Goal: Task Accomplishment & Management: Manage account settings

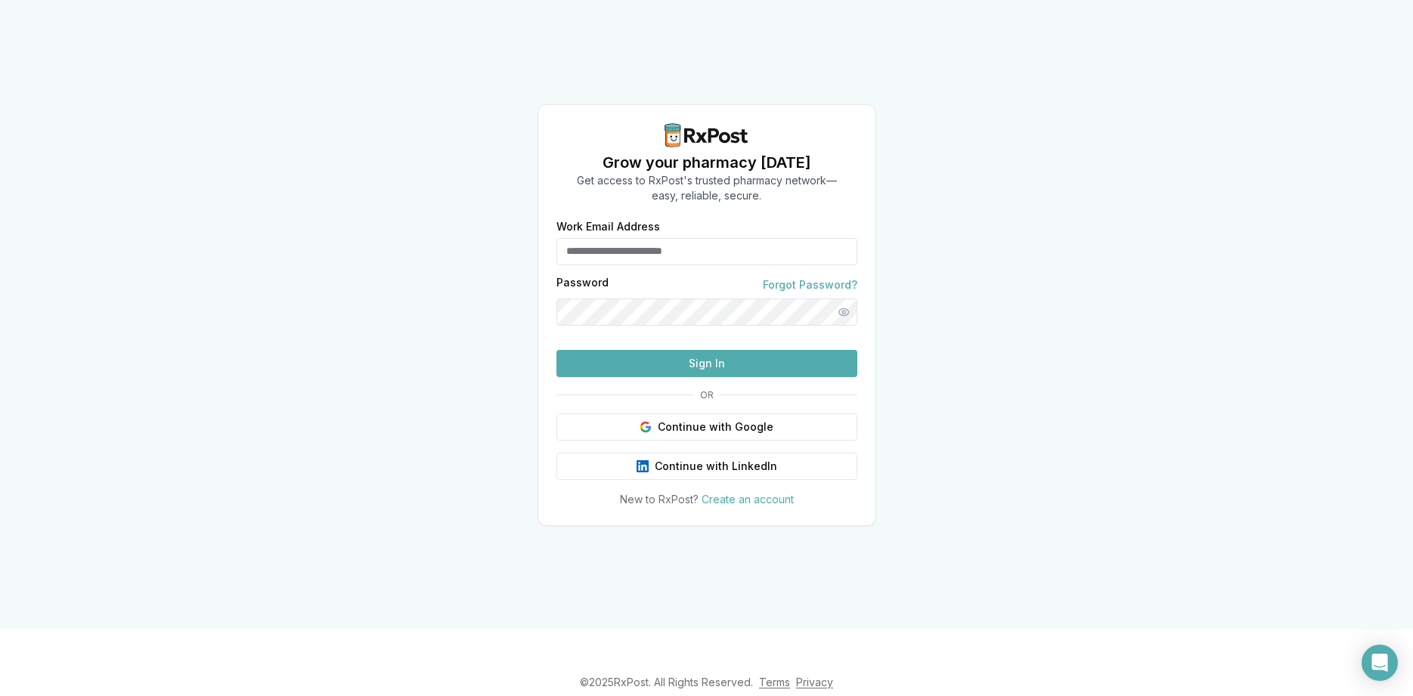
click at [711, 238] on input "Work Email Address" at bounding box center [706, 251] width 301 height 27
type input "**********"
click at [731, 377] on button "Sign In" at bounding box center [706, 363] width 301 height 27
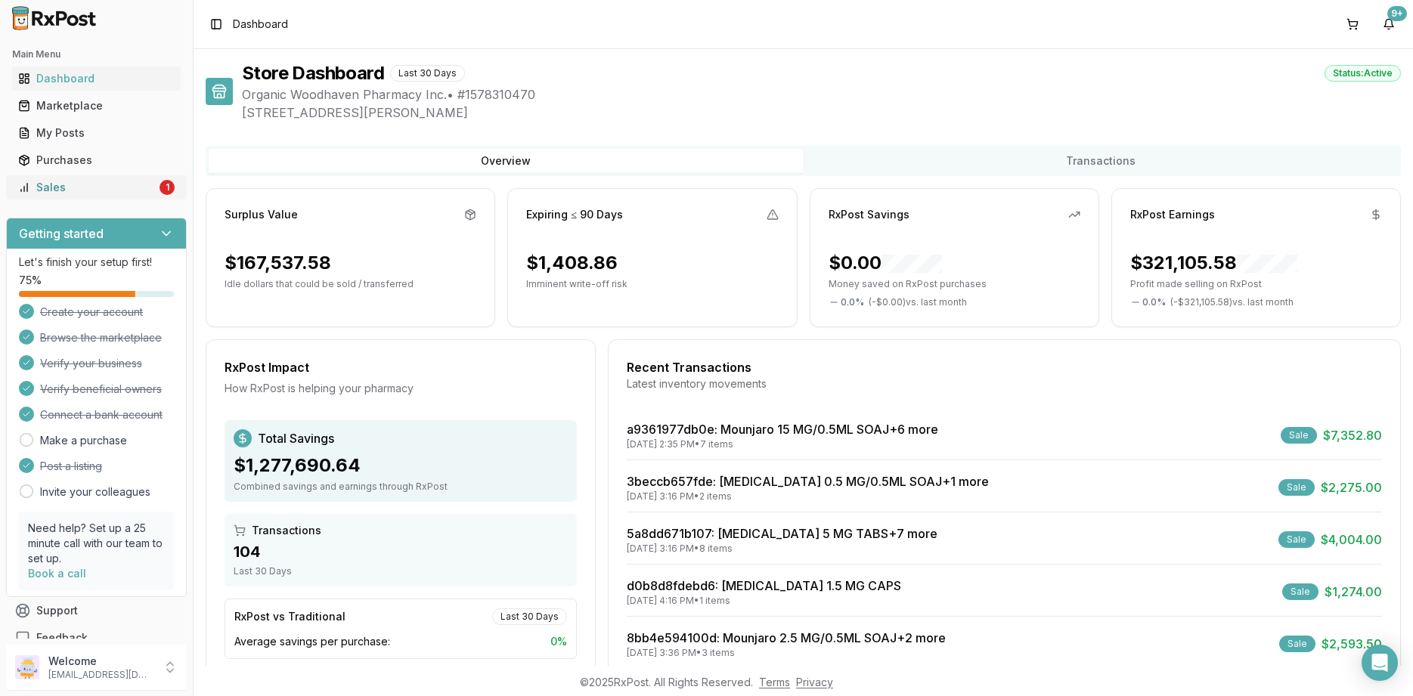
click at [129, 192] on div "Sales" at bounding box center [87, 187] width 138 height 15
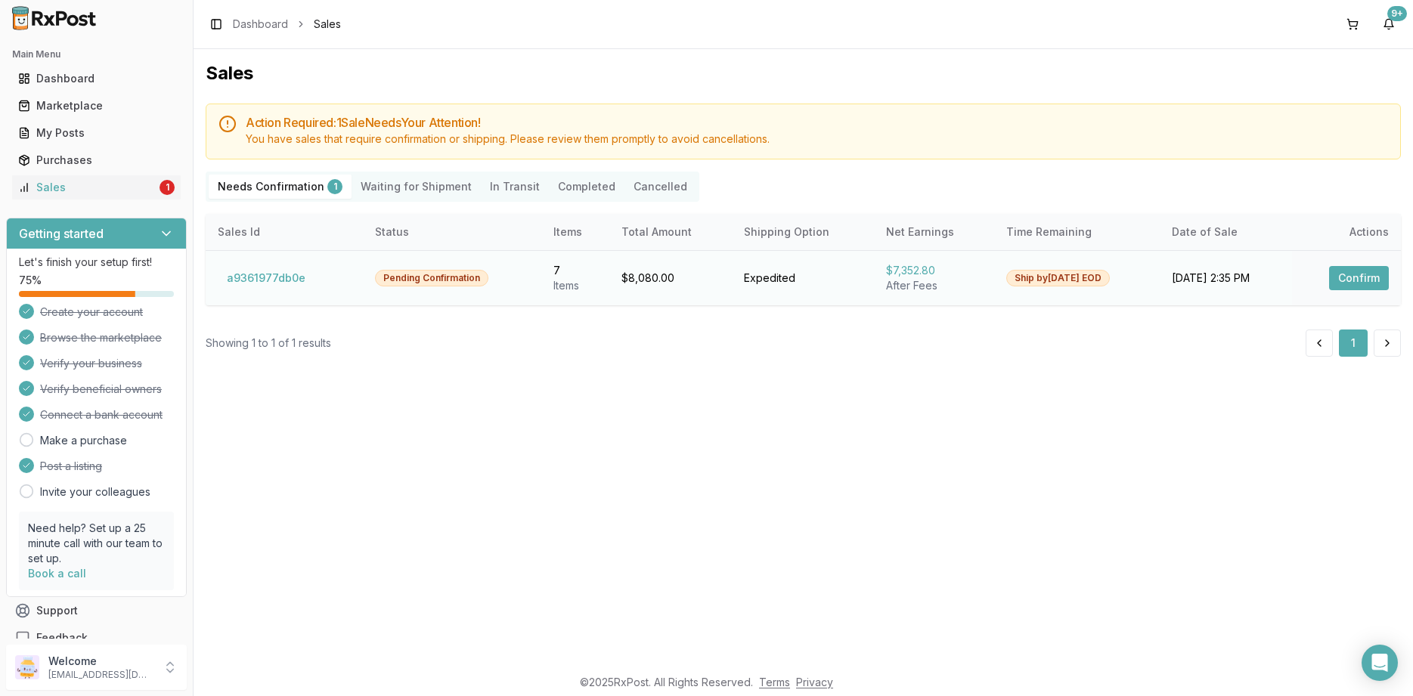
click at [1343, 268] on button "Confirm" at bounding box center [1359, 278] width 60 height 24
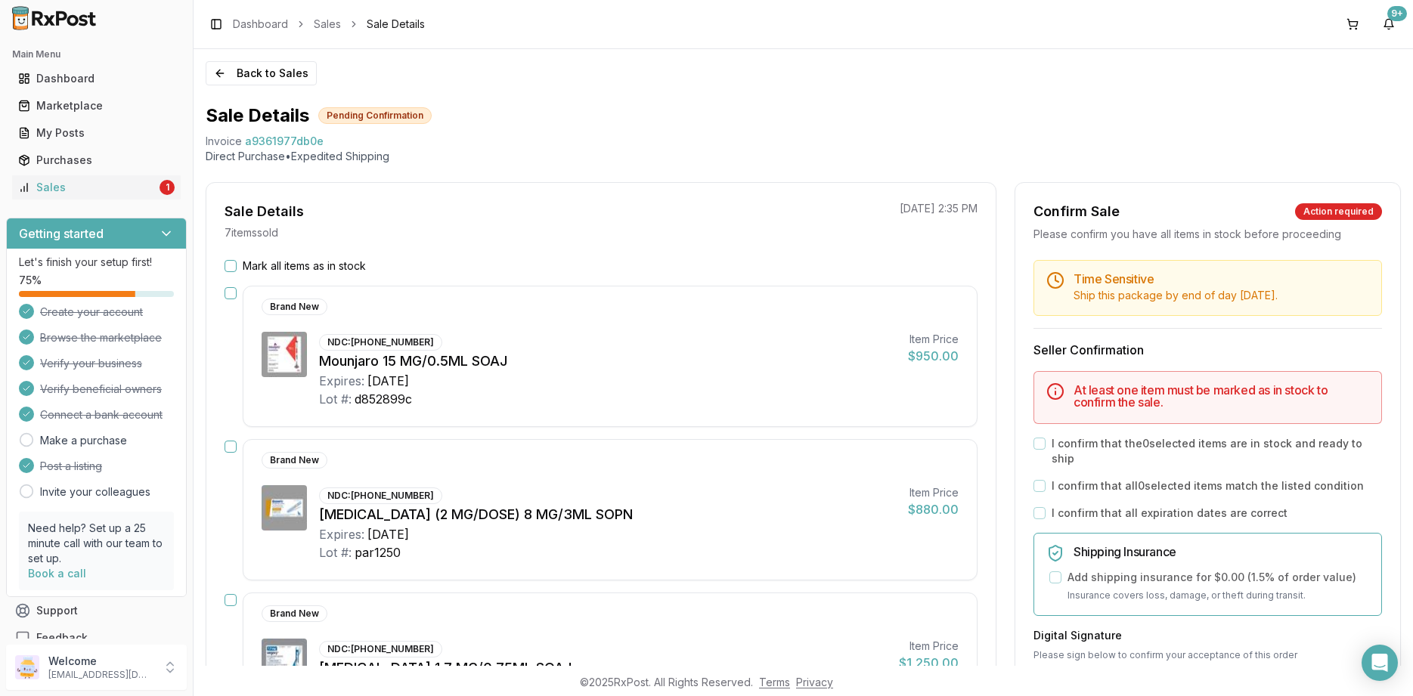
click at [321, 259] on label "Mark all items as in stock" at bounding box center [304, 266] width 123 height 15
click at [237, 260] on button "Mark all items as in stock" at bounding box center [231, 266] width 12 height 12
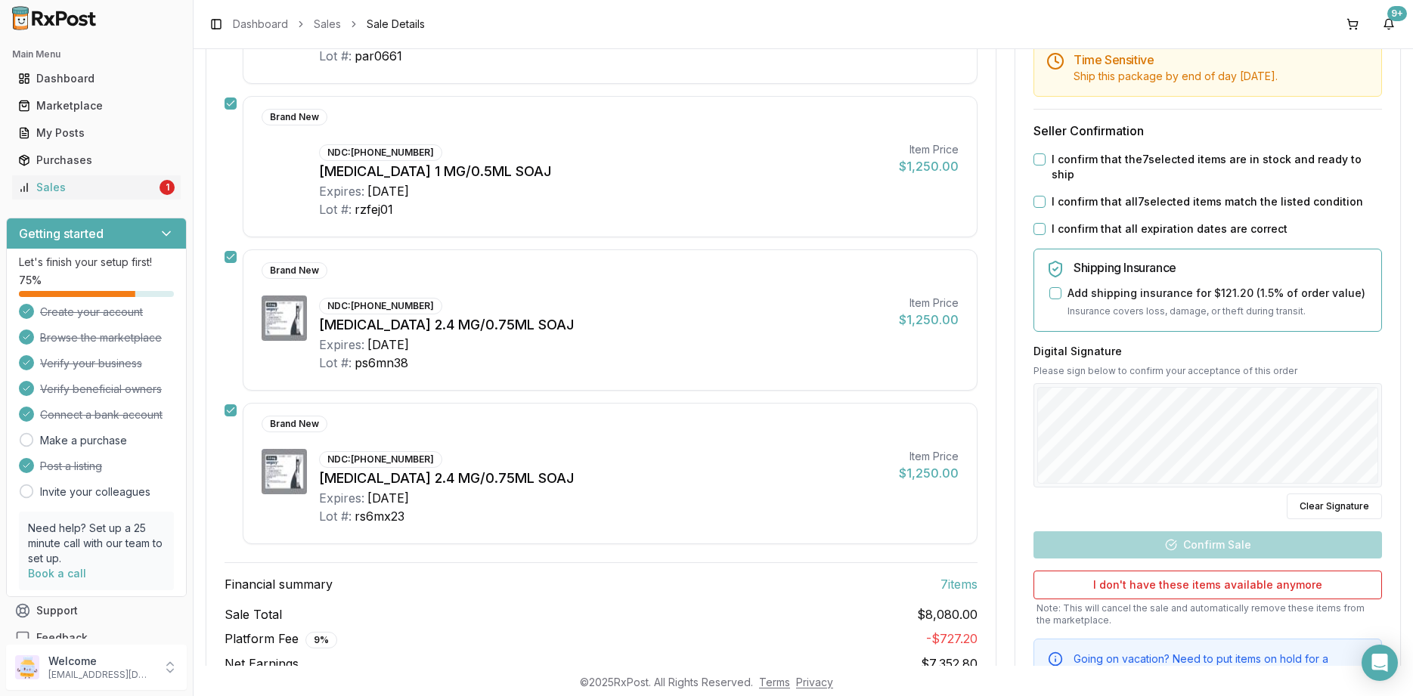
scroll to position [872, 0]
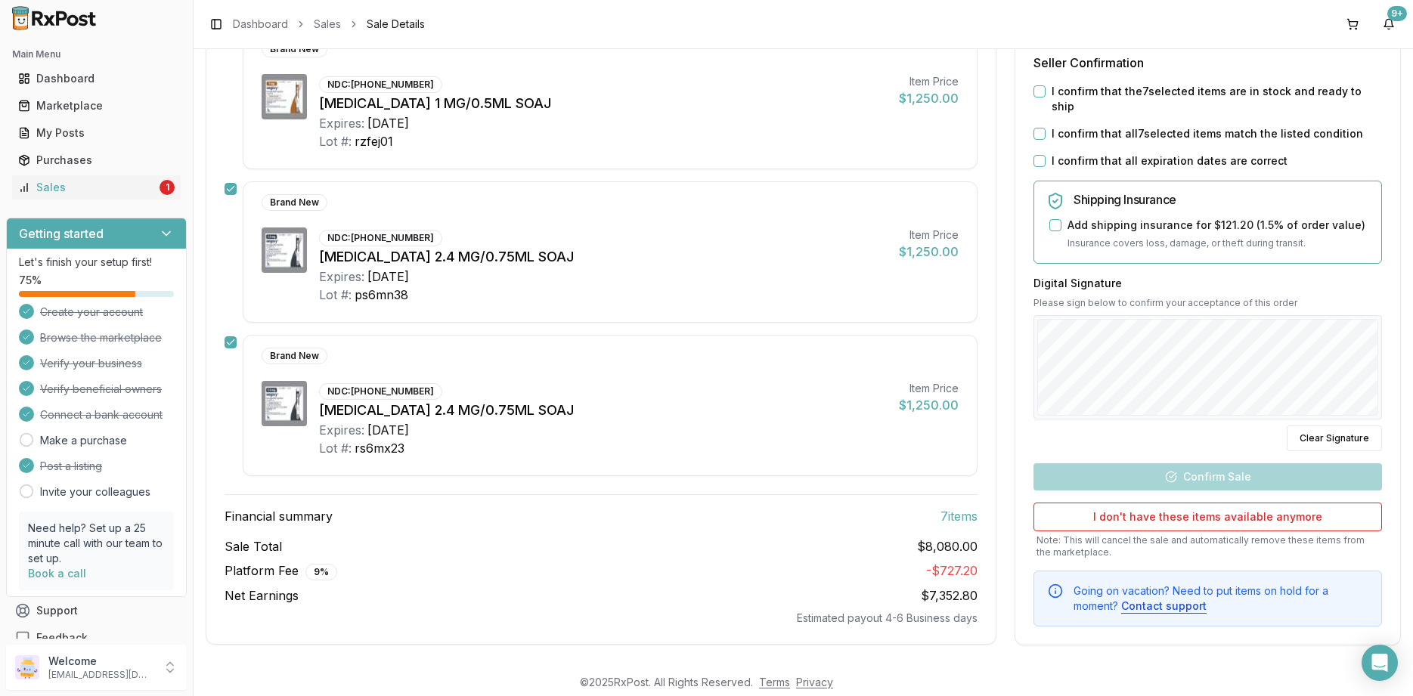
click at [1105, 153] on label "I confirm that all expiration dates are correct" at bounding box center [1170, 160] width 236 height 15
click at [1046, 155] on button "I confirm that all expiration dates are correct" at bounding box center [1040, 161] width 12 height 12
click at [1105, 132] on label "I confirm that all 7 selected items match the listed condition" at bounding box center [1208, 133] width 312 height 15
click at [1046, 132] on button "I confirm that all 7 selected items match the listed condition" at bounding box center [1040, 134] width 12 height 12
click at [1112, 104] on label "I confirm that the 7 selected items are in stock and ready to ship" at bounding box center [1217, 99] width 330 height 30
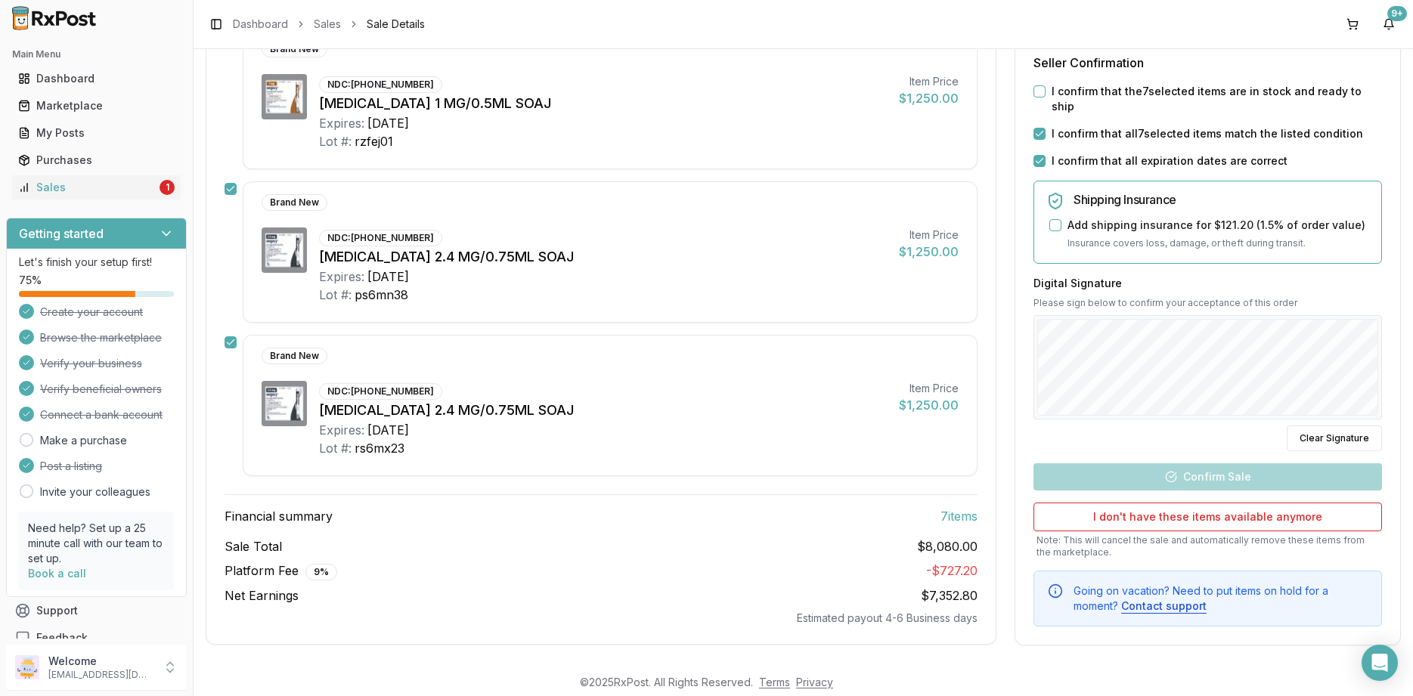
click at [1046, 98] on button "I confirm that the 7 selected items are in stock and ready to ship" at bounding box center [1040, 91] width 12 height 12
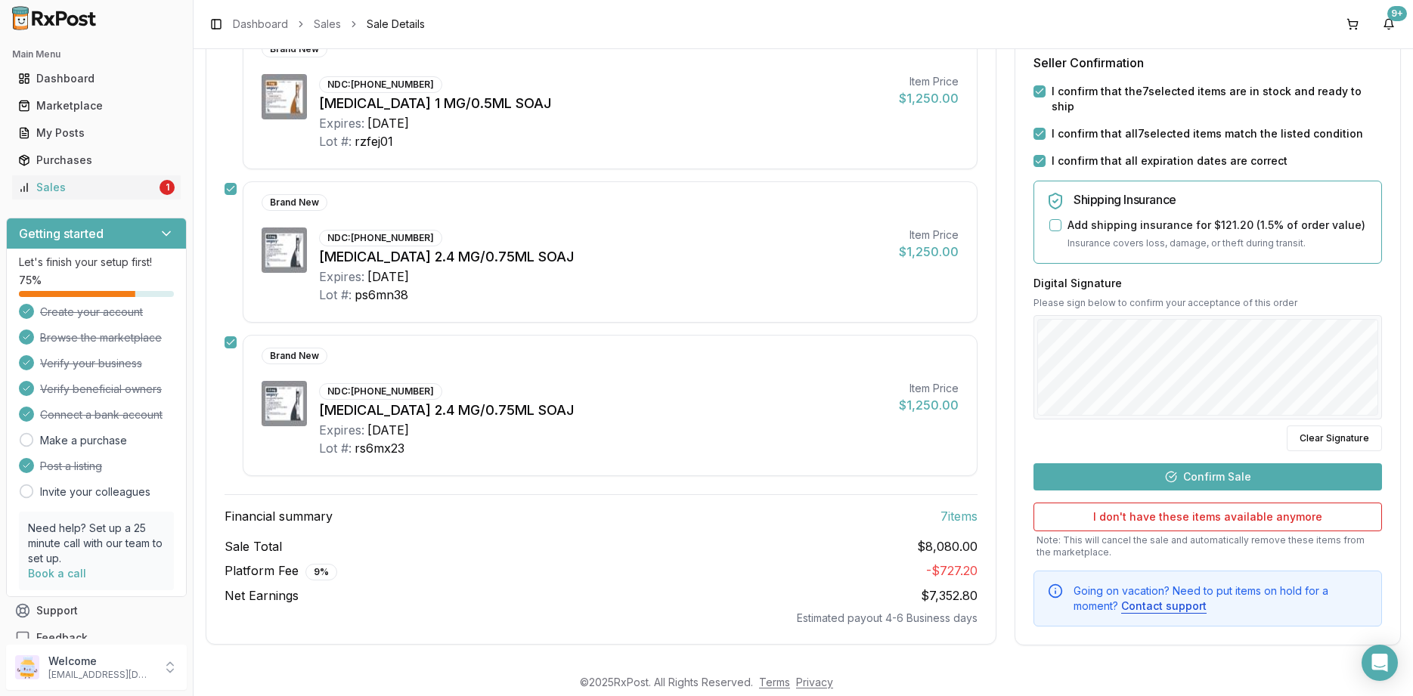
click at [1254, 474] on button "Confirm Sale" at bounding box center [1208, 476] width 349 height 27
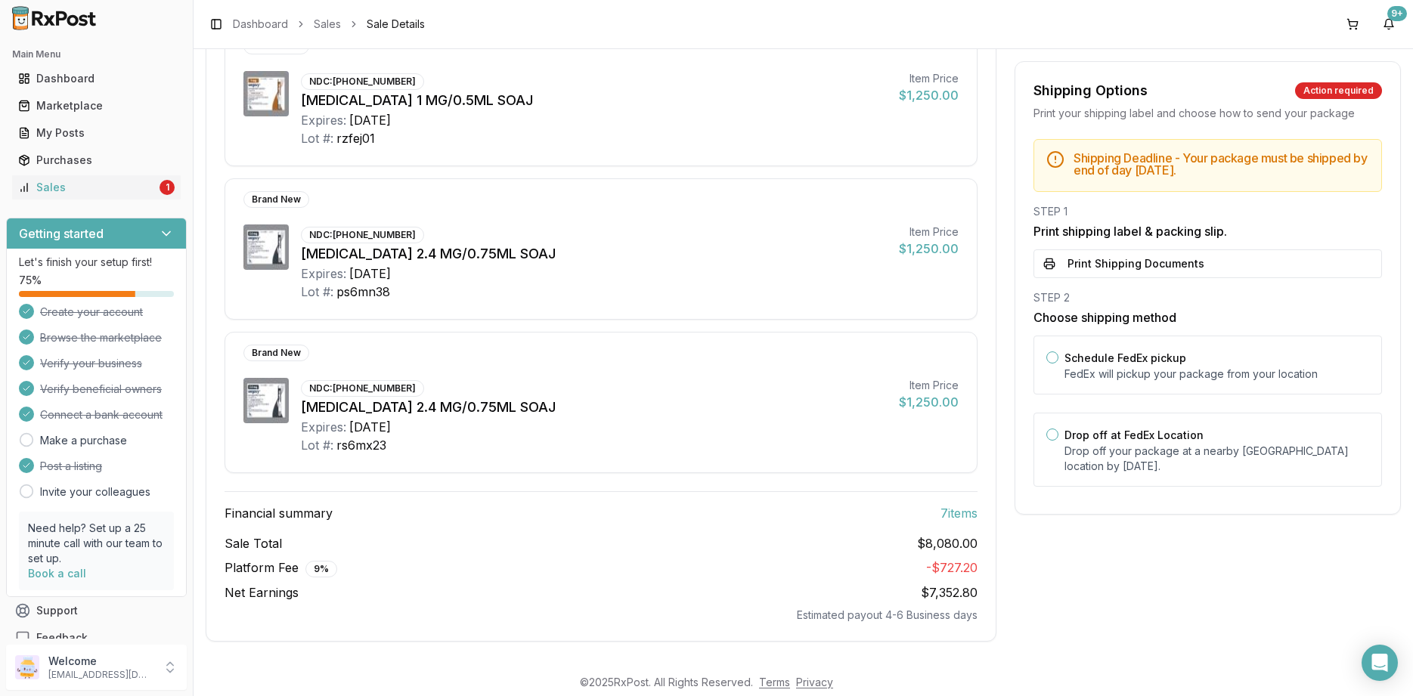
scroll to position [845, 0]
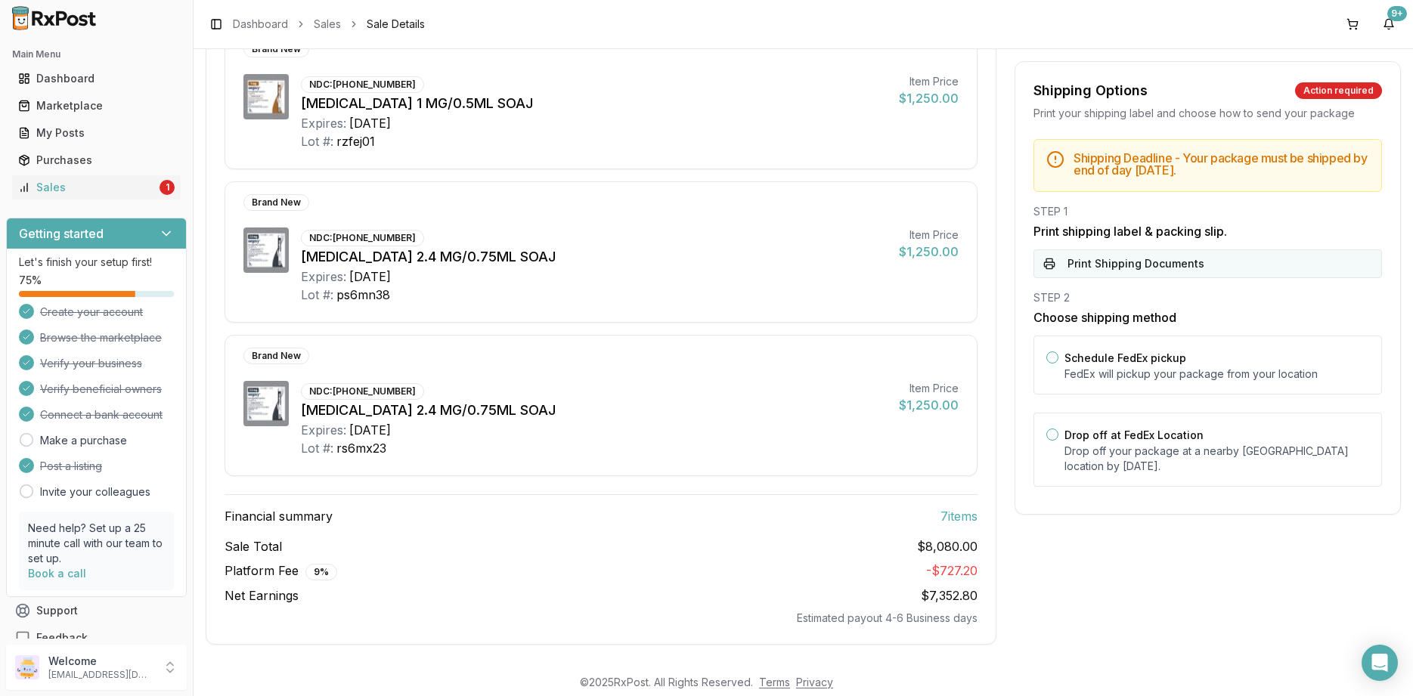
click at [1046, 255] on button "Print Shipping Documents" at bounding box center [1208, 264] width 349 height 29
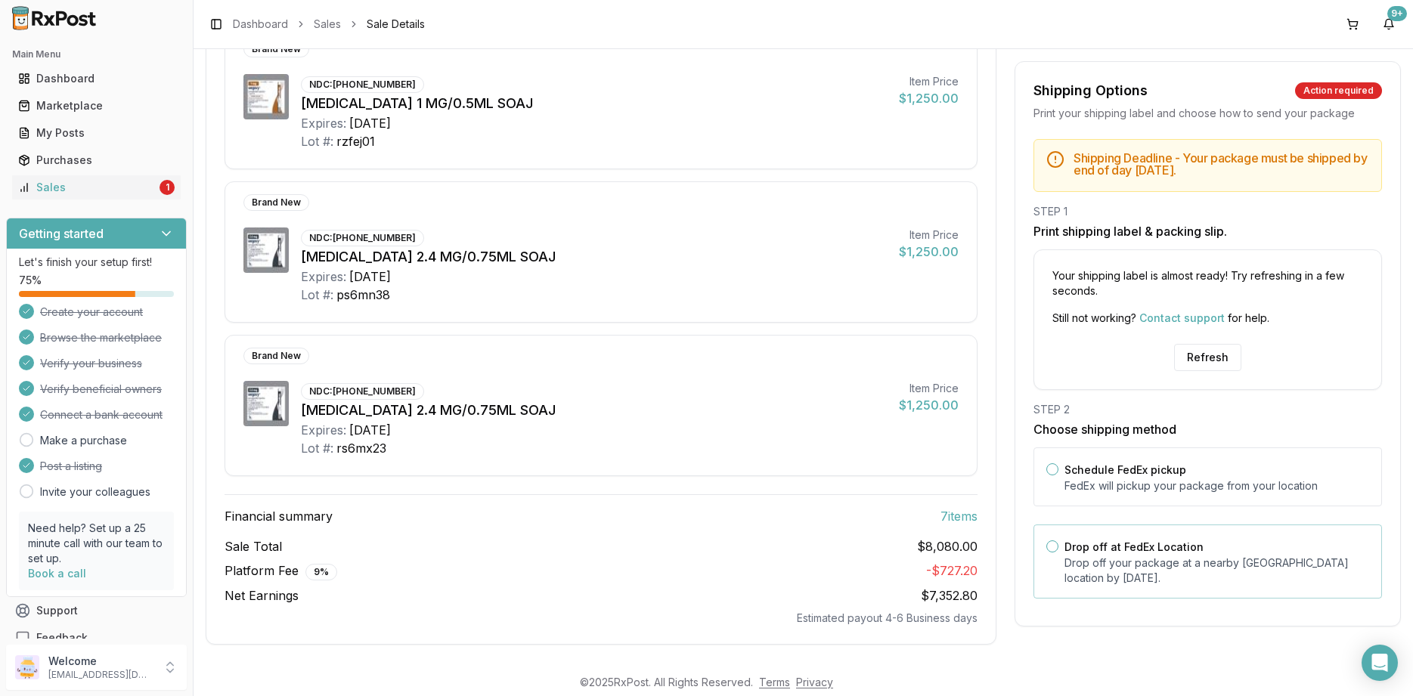
click at [1139, 563] on p "Drop off your package at a nearby [GEOGRAPHIC_DATA] location by [DATE] ." at bounding box center [1217, 571] width 305 height 30
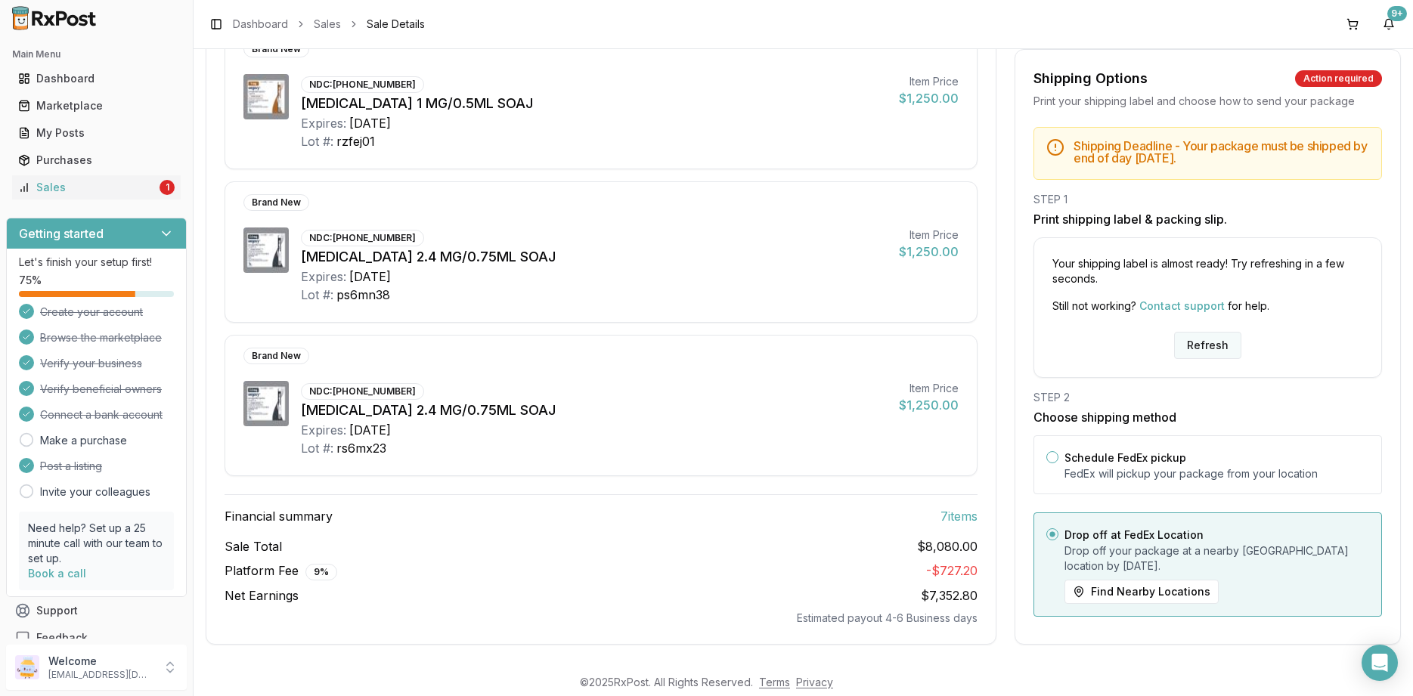
click at [1212, 332] on button "Refresh" at bounding box center [1207, 345] width 67 height 27
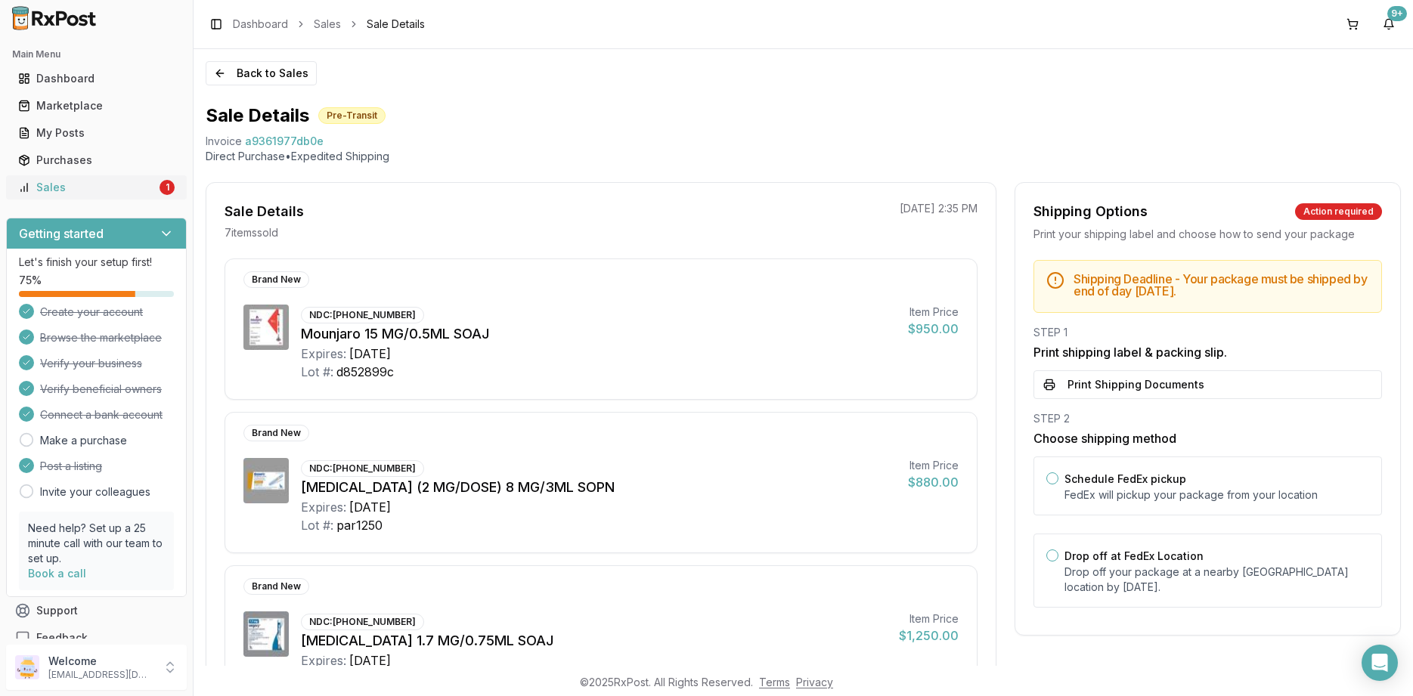
click at [144, 189] on div "Sales" at bounding box center [87, 187] width 138 height 15
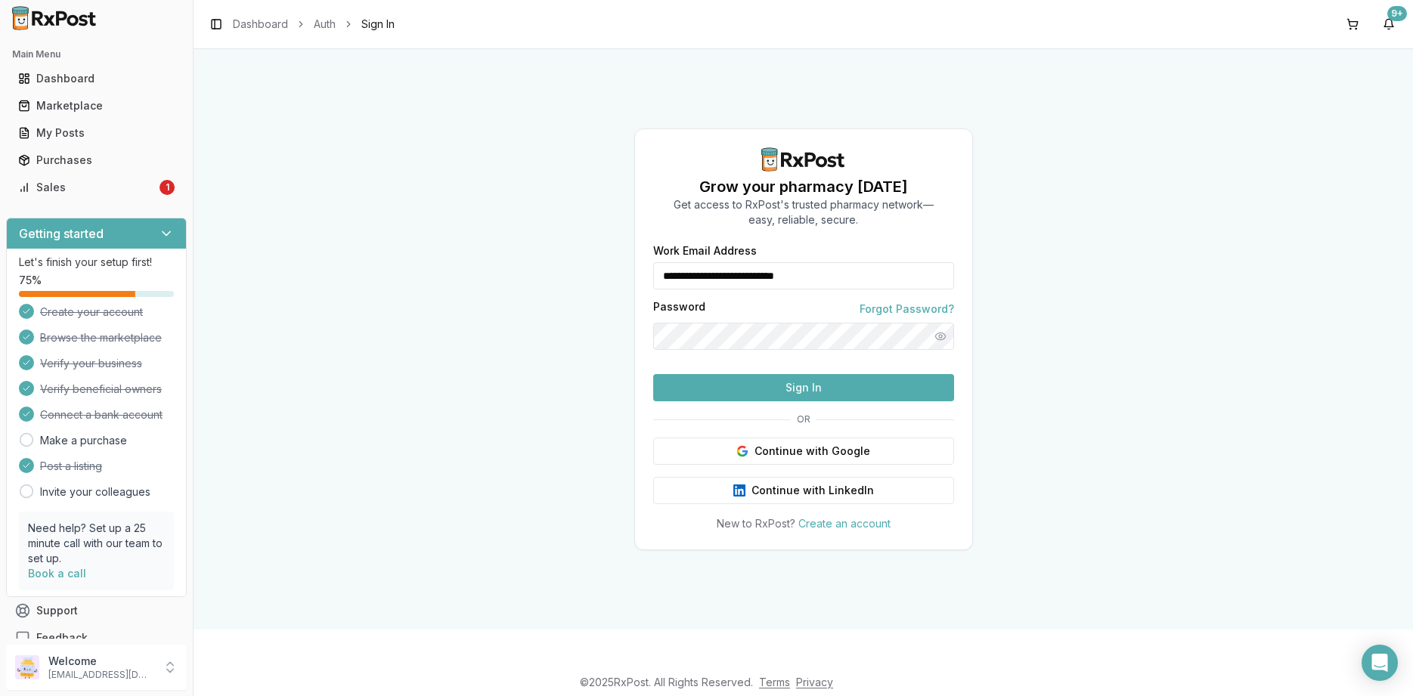
click at [767, 401] on button "Sign In" at bounding box center [803, 387] width 301 height 27
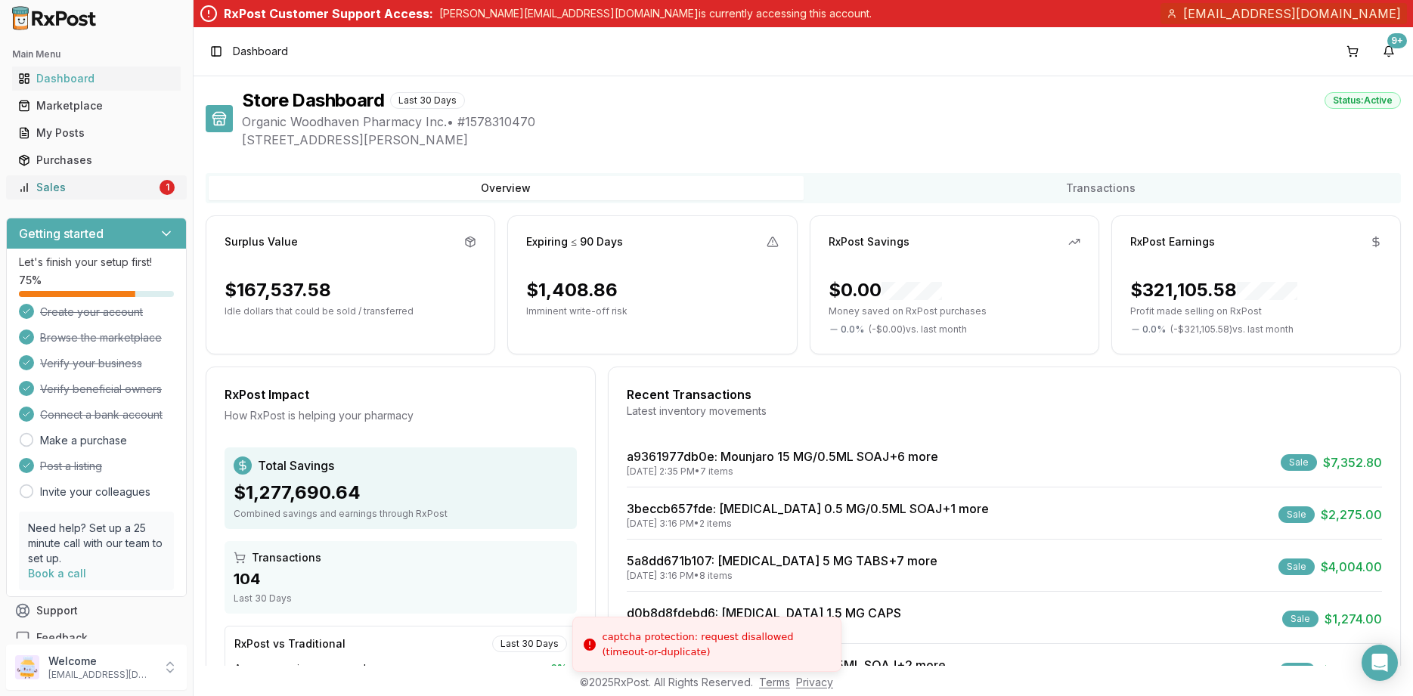
click at [154, 189] on div "Sales" at bounding box center [87, 187] width 138 height 15
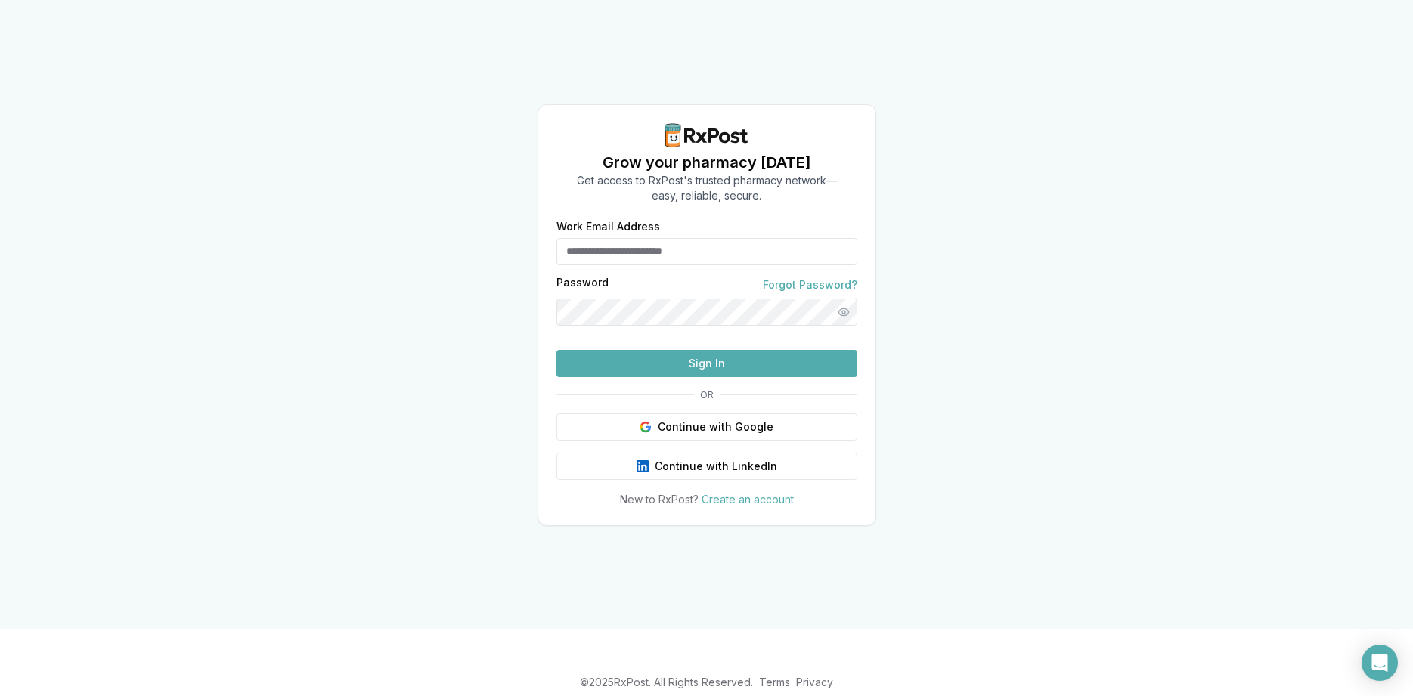
drag, startPoint x: 677, startPoint y: 396, endPoint x: 718, endPoint y: 267, distance: 135.8
click at [716, 271] on form "Work Email Address Password Forgot Password? Sign In" at bounding box center [706, 300] width 301 height 156
click at [709, 265] on input "**********" at bounding box center [706, 251] width 301 height 27
type input "**********"
click at [715, 377] on button "Sign In" at bounding box center [706, 363] width 301 height 27
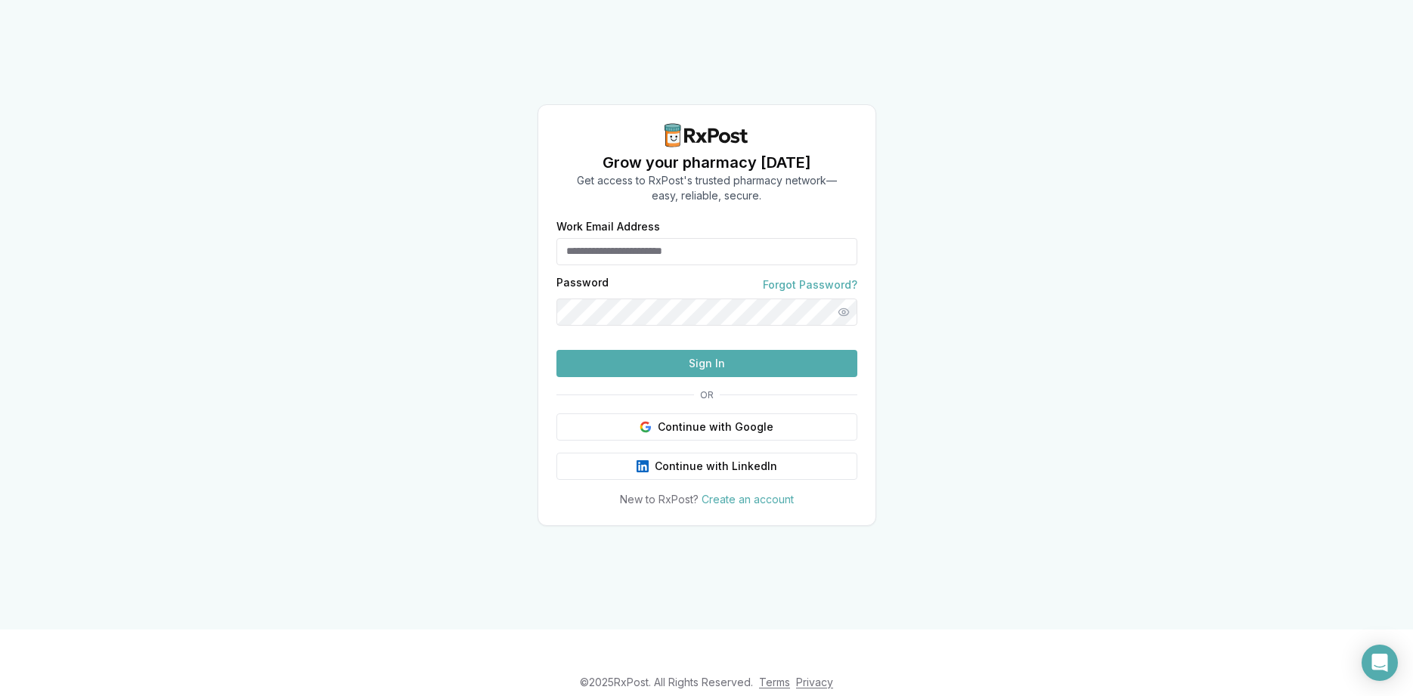
click at [646, 238] on input "Work Email Address" at bounding box center [706, 251] width 301 height 27
type input "**********"
click at [673, 377] on button "Sign In" at bounding box center [706, 363] width 301 height 27
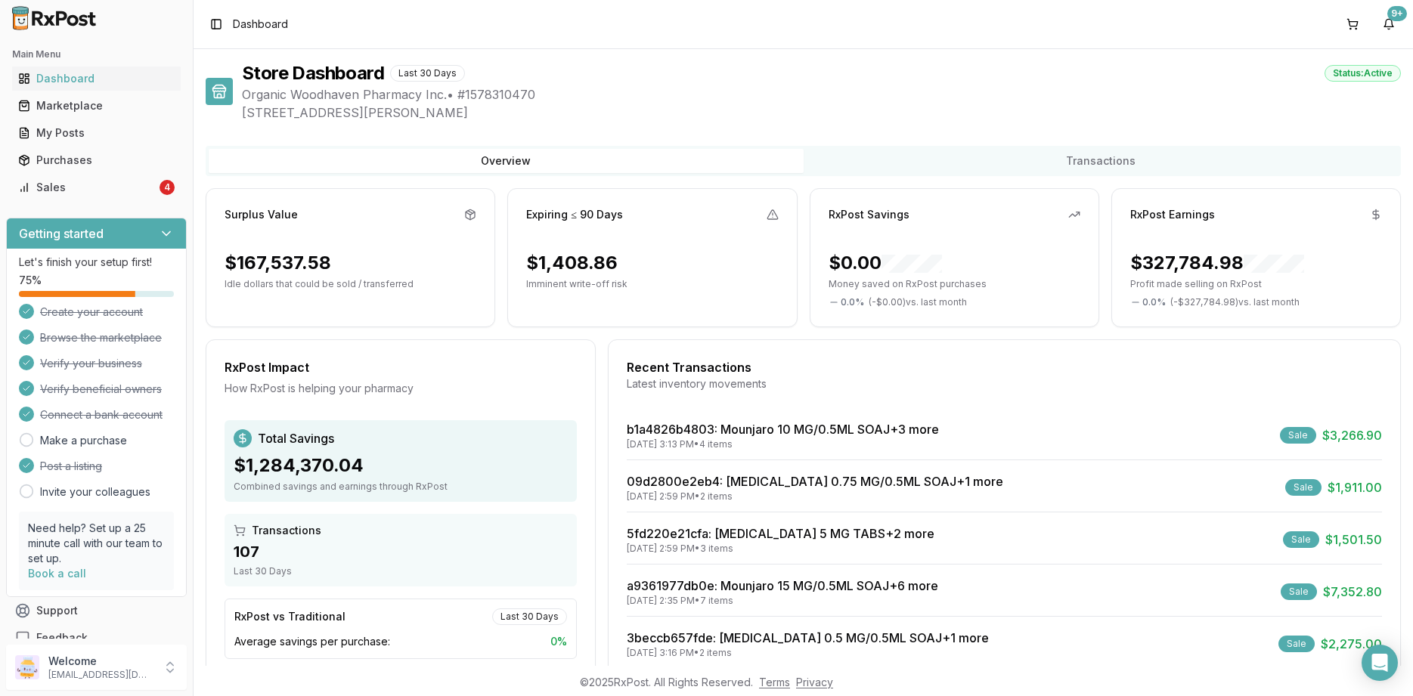
click at [113, 202] on div "Main Menu Dashboard Marketplace My Posts Purchases Sales 4" at bounding box center [96, 120] width 193 height 169
click at [116, 196] on link "Sales 4" at bounding box center [96, 187] width 169 height 27
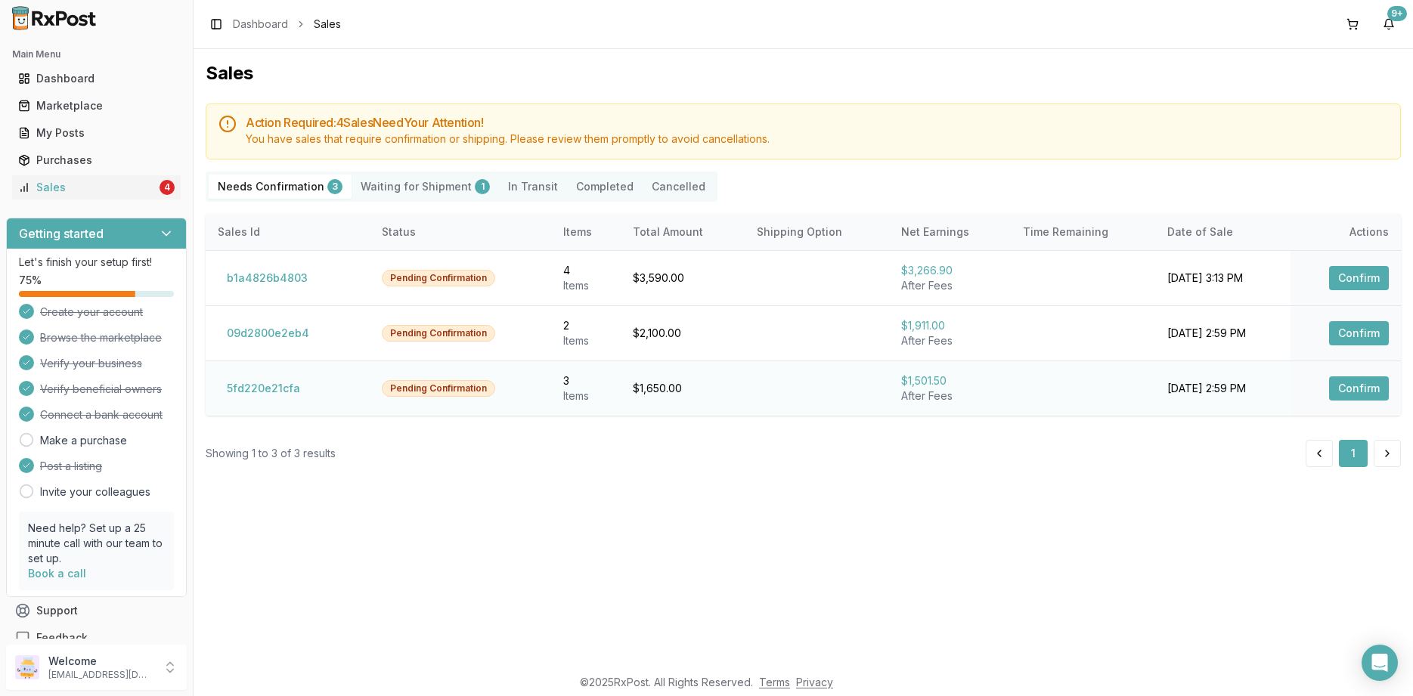
click at [1352, 377] on button "Confirm" at bounding box center [1359, 389] width 60 height 24
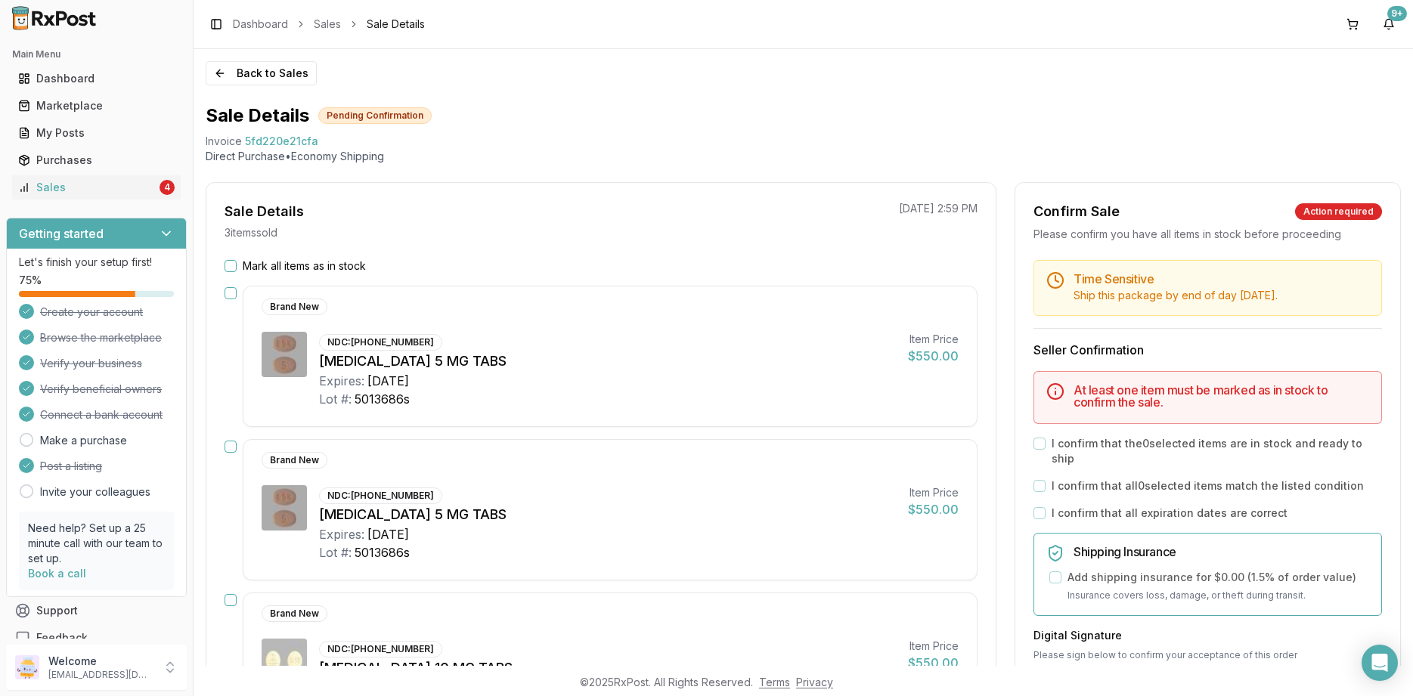
click at [319, 255] on div "Sale Details 3 item s sold [DATE] 2:59 PM Mark all items as in stock Brand New …" at bounding box center [601, 542] width 791 height 721
click at [320, 265] on label "Mark all items as in stock" at bounding box center [304, 266] width 123 height 15
click at [237, 265] on button "Mark all items as in stock" at bounding box center [231, 266] width 12 height 12
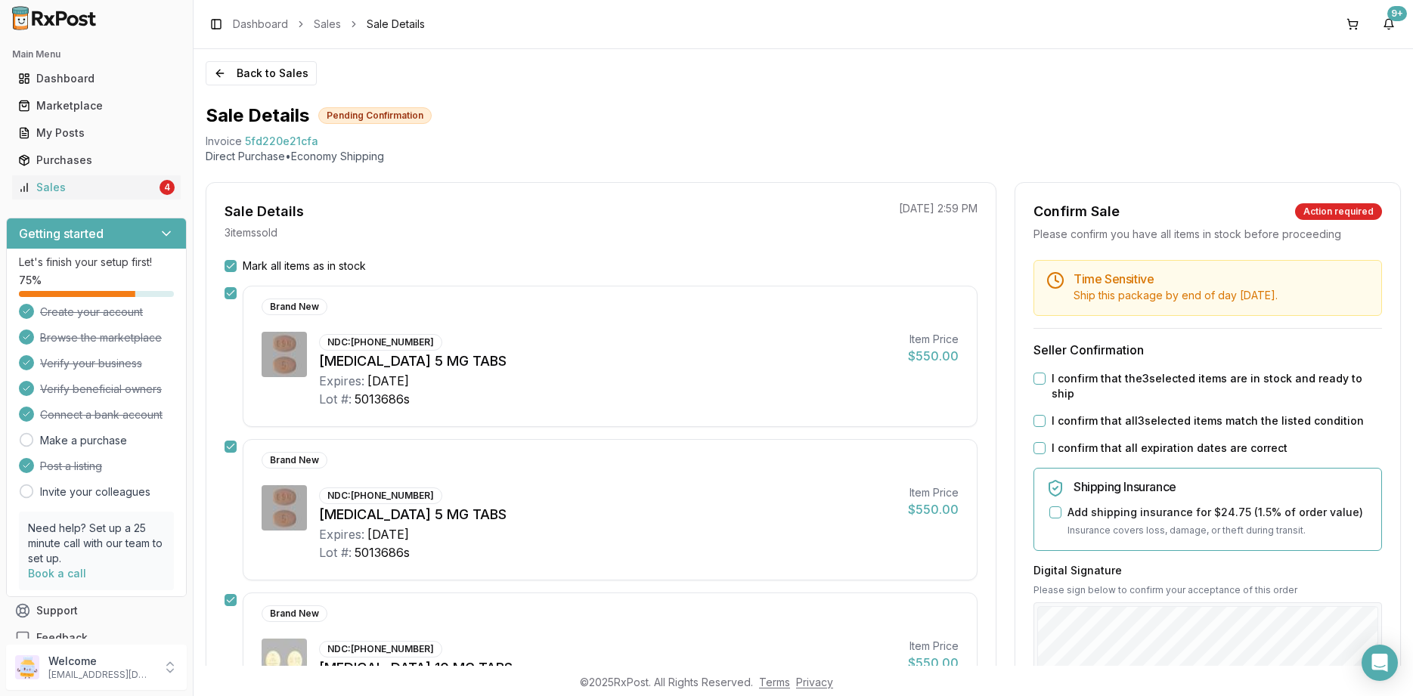
click at [1116, 423] on div "Time Sensitive Ship this package by end of day Wednesday, August 20th . Seller …" at bounding box center [1207, 587] width 385 height 654
click at [1113, 441] on label "I confirm that all expiration dates are correct" at bounding box center [1170, 448] width 236 height 15
click at [1046, 442] on button "I confirm that all expiration dates are correct" at bounding box center [1040, 448] width 12 height 12
click at [1115, 414] on label "I confirm that all 3 selected items match the listed condition" at bounding box center [1208, 421] width 312 height 15
click at [1046, 415] on button "I confirm that all 3 selected items match the listed condition" at bounding box center [1040, 421] width 12 height 12
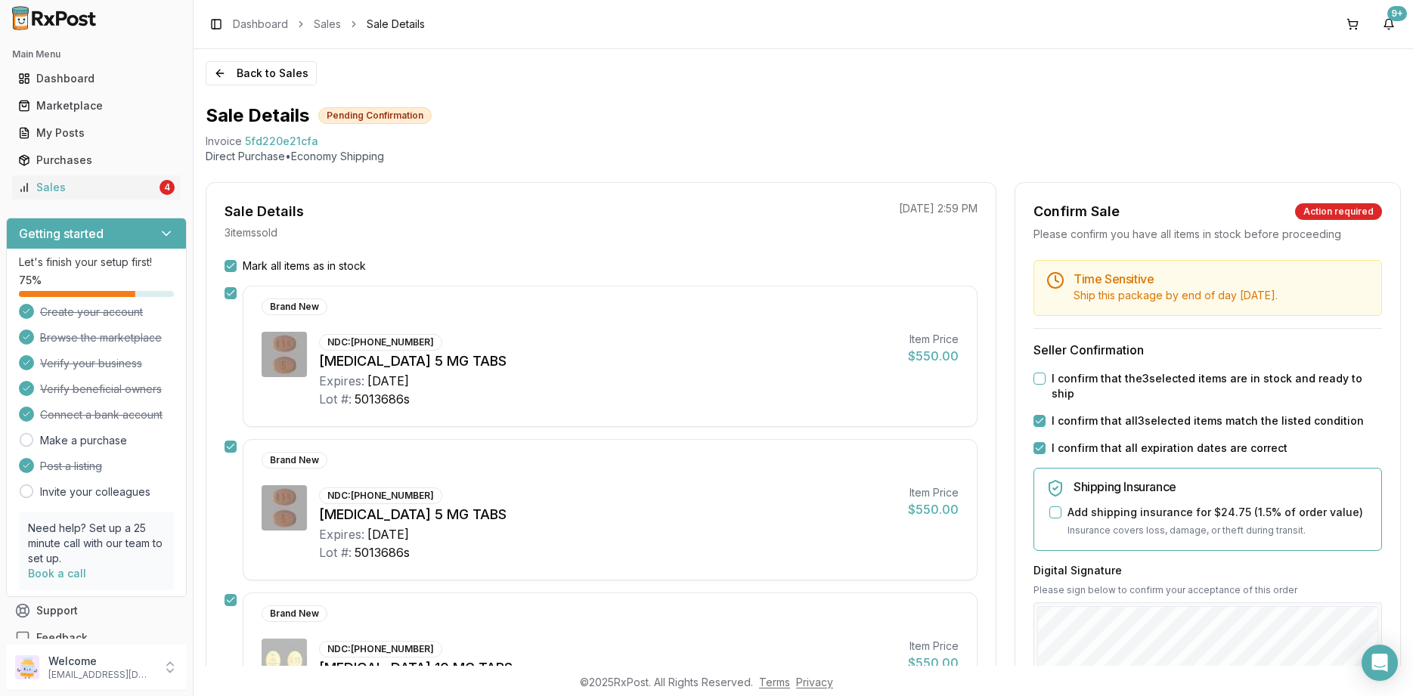
click at [1116, 386] on div "Time Sensitive Ship this package by end of day Wednesday, August 20th . Seller …" at bounding box center [1207, 587] width 385 height 654
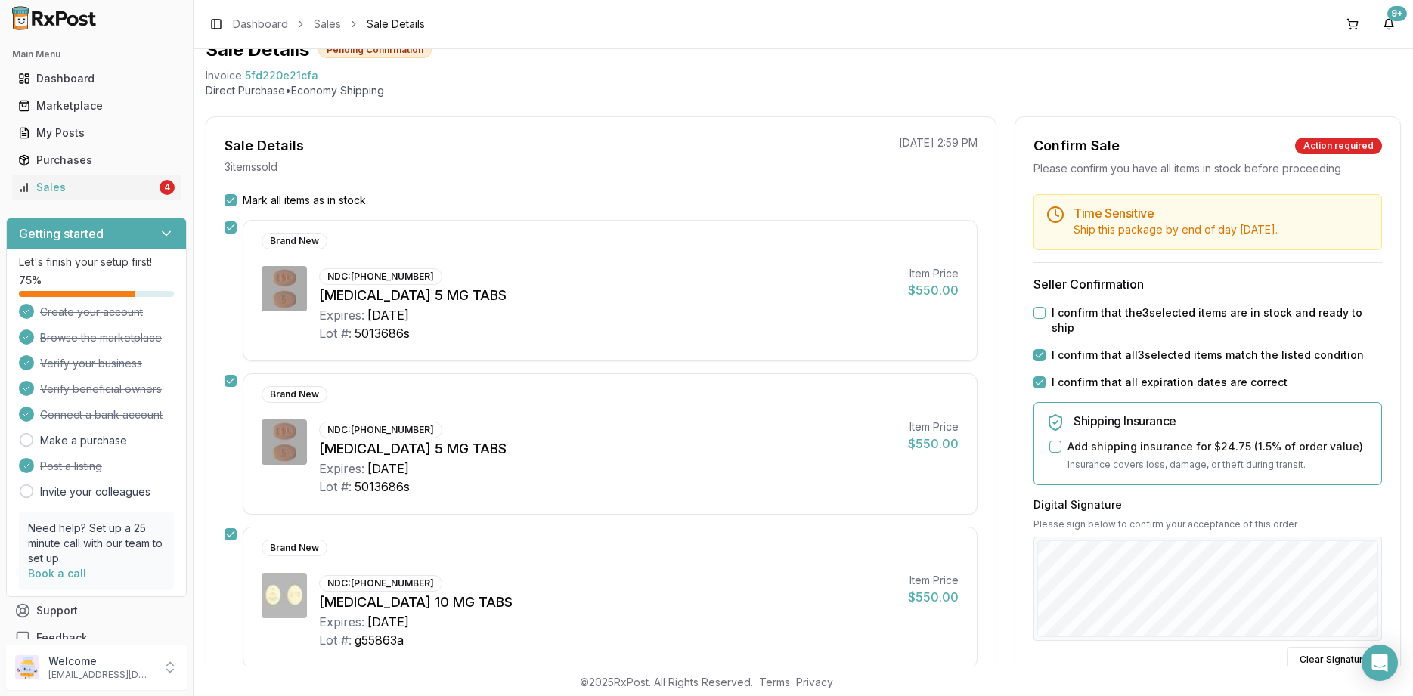
scroll to position [91, 0]
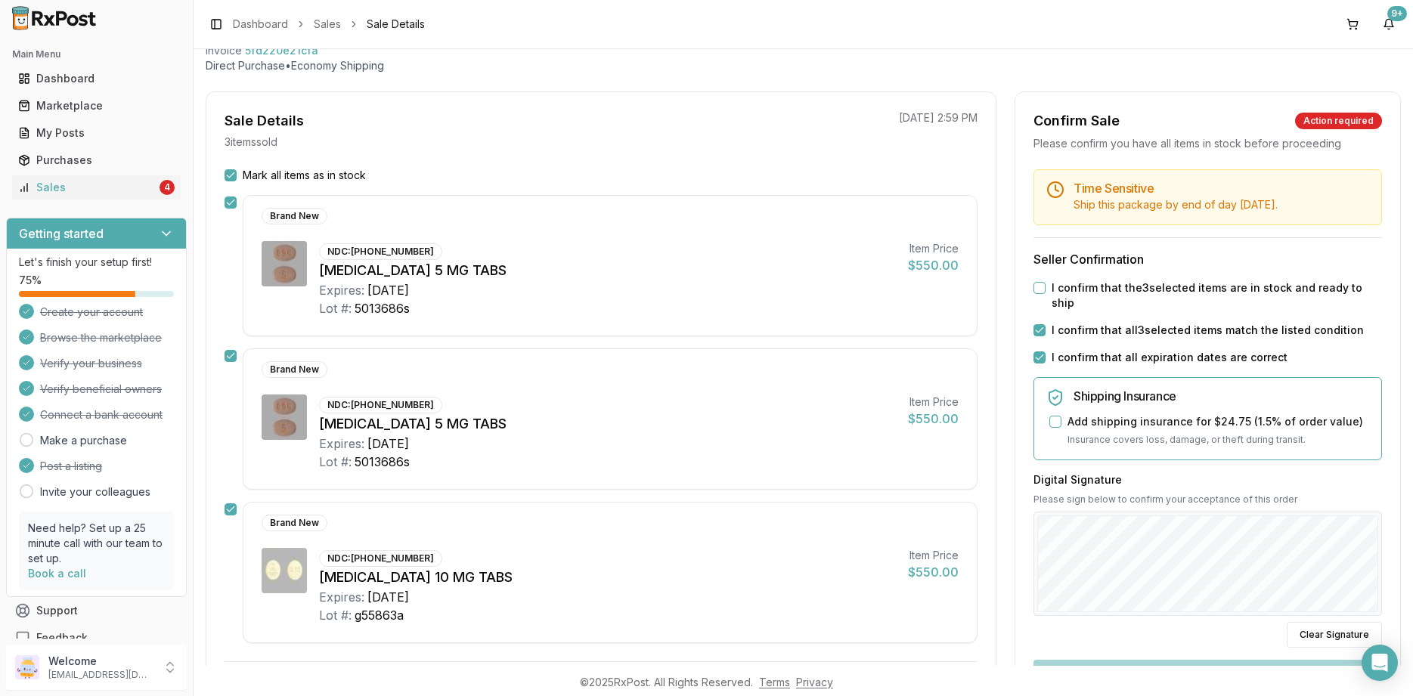
click at [1115, 293] on label "I confirm that the 3 selected items are in stock and ready to ship" at bounding box center [1217, 296] width 330 height 30
click at [1046, 293] on button "I confirm that the 3 selected items are in stock and ready to ship" at bounding box center [1040, 288] width 12 height 12
drag, startPoint x: 1298, startPoint y: 604, endPoint x: 1338, endPoint y: 616, distance: 41.9
click at [1303, 611] on div "Digital Signature Please sign below to confirm your acceptance of this order Cl…" at bounding box center [1208, 560] width 349 height 175
click at [1338, 622] on button "Clear Signature" at bounding box center [1334, 635] width 95 height 26
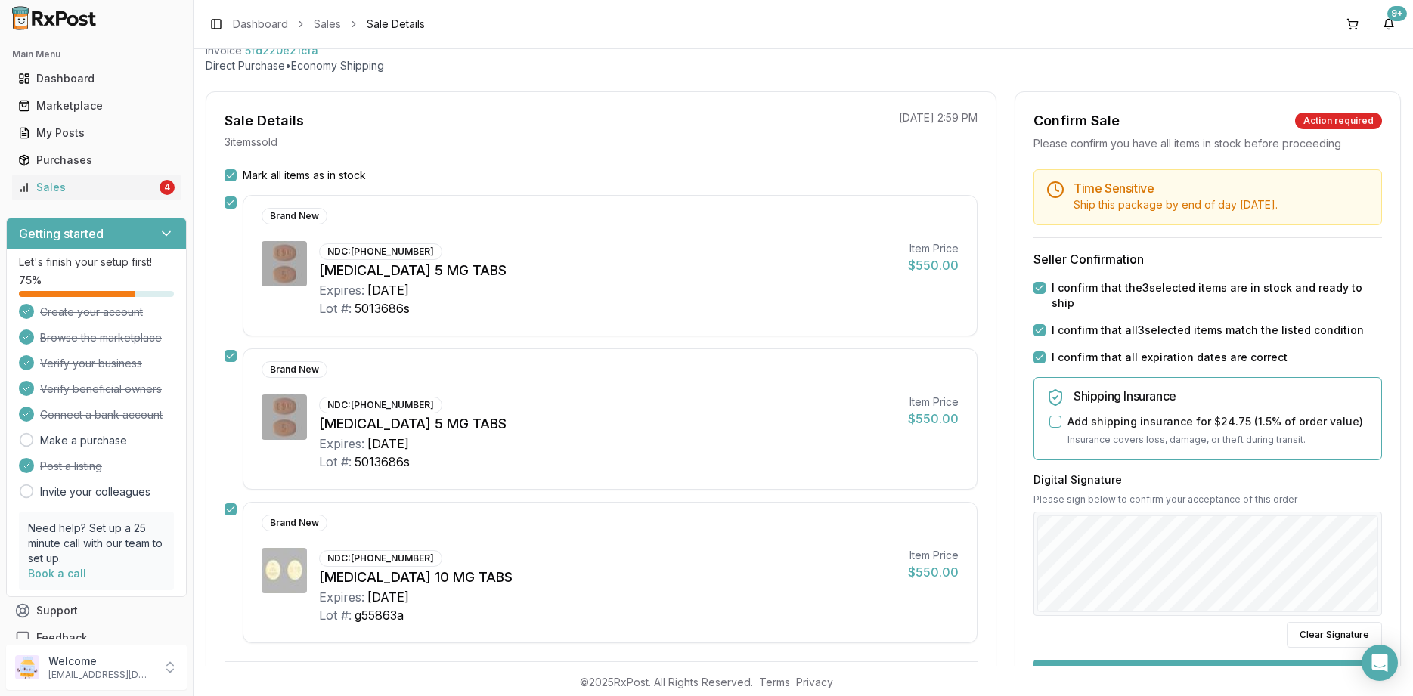
click at [1233, 660] on button "Confirm Sale" at bounding box center [1208, 673] width 349 height 27
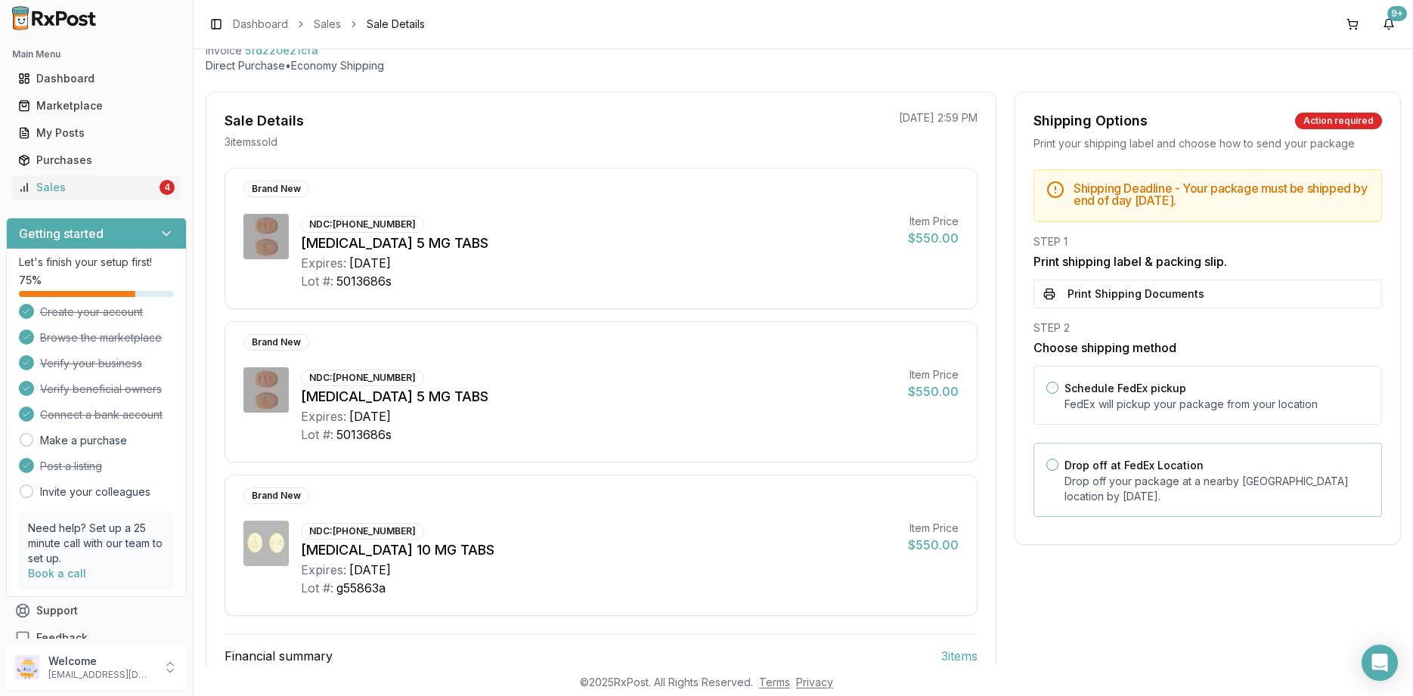
click at [1133, 464] on label "Drop off at FedEx Location" at bounding box center [1134, 465] width 139 height 13
click at [1059, 464] on button "Drop off at FedEx Location" at bounding box center [1052, 465] width 12 height 12
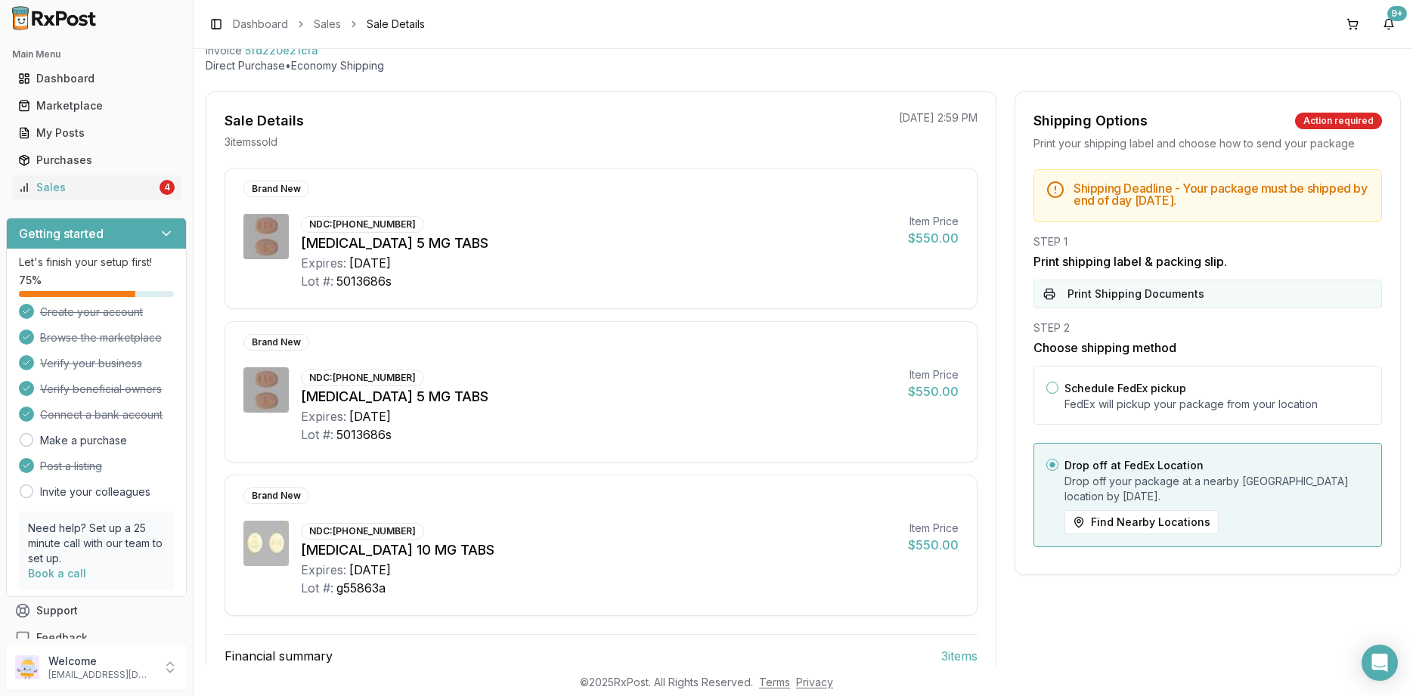
click at [1122, 287] on button "Print Shipping Documents" at bounding box center [1208, 294] width 349 height 29
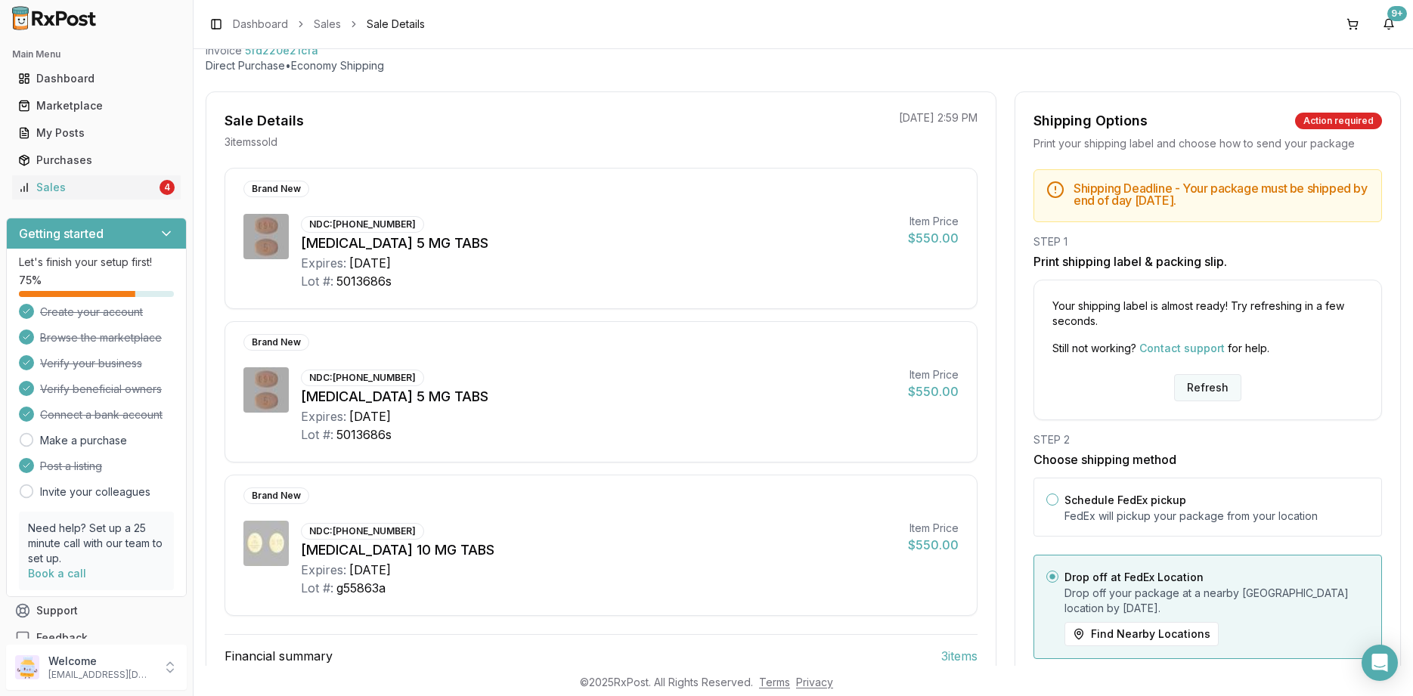
click at [1194, 396] on button "Refresh" at bounding box center [1207, 387] width 67 height 27
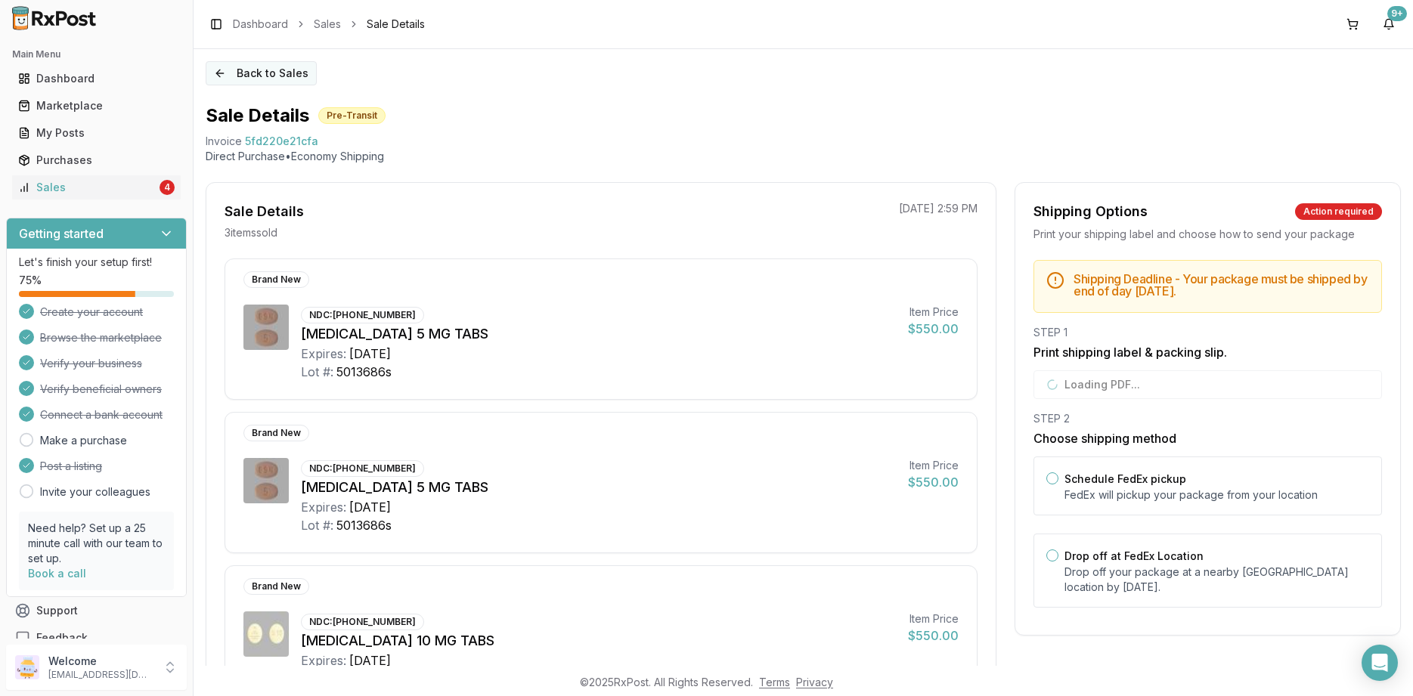
click at [243, 73] on button "Back to Sales" at bounding box center [261, 73] width 111 height 24
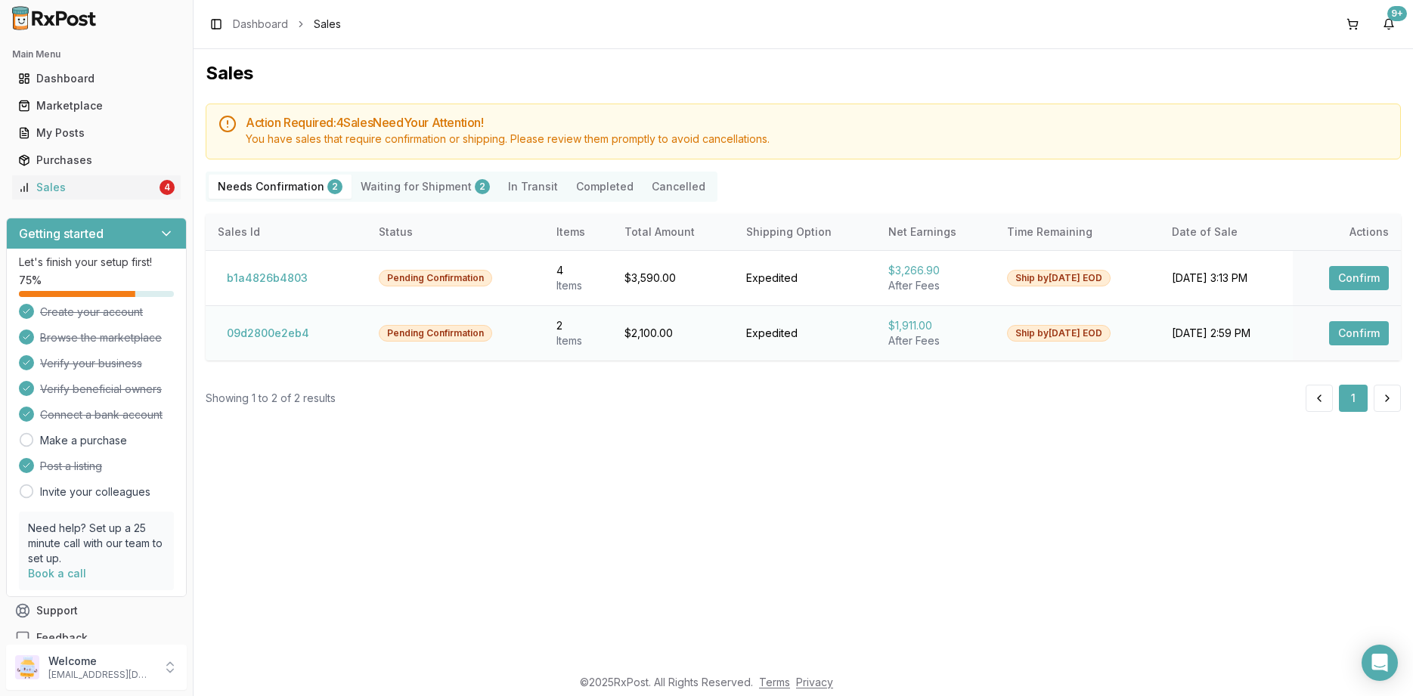
click at [1354, 328] on button "Confirm" at bounding box center [1359, 333] width 60 height 24
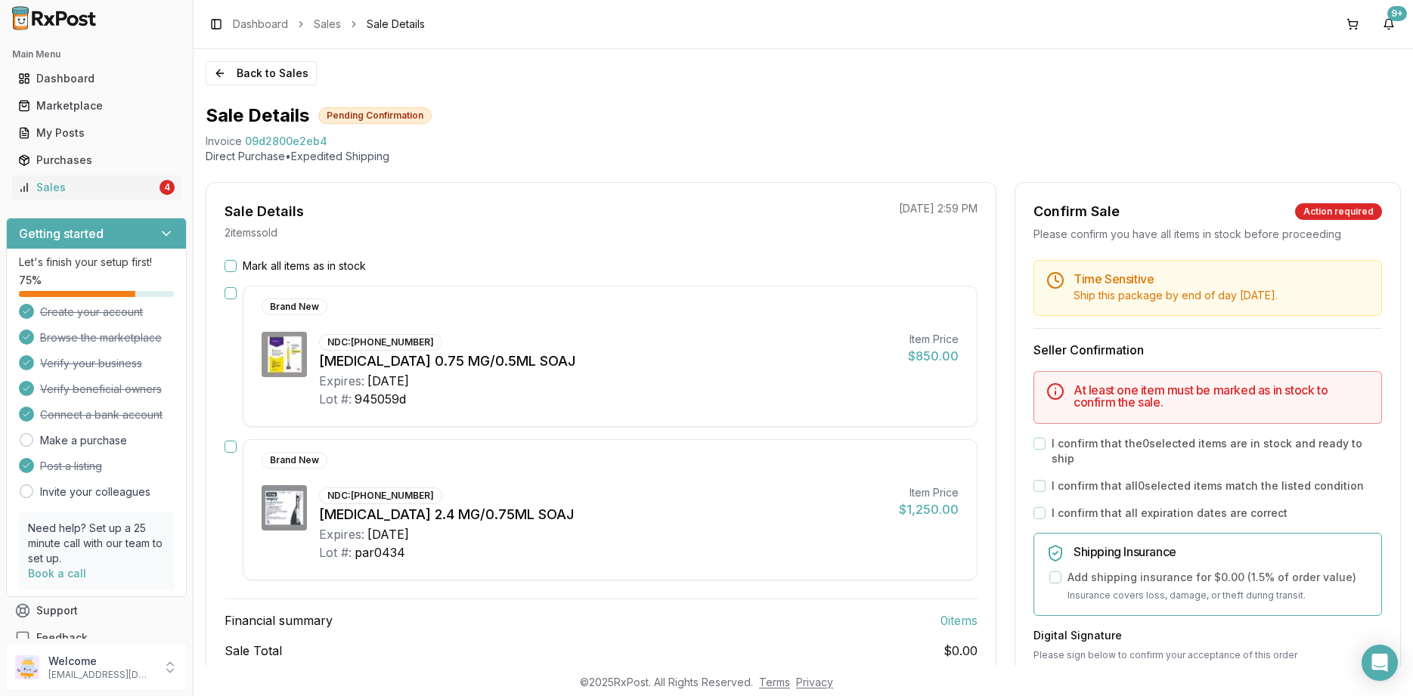
click at [360, 277] on div "Mark all items as in stock Brand New NDC: [PHONE_NUMBER] [MEDICAL_DATA] 0.75 MG…" at bounding box center [600, 495] width 789 height 472
click at [349, 267] on label "Mark all items as in stock" at bounding box center [304, 266] width 123 height 15
click at [237, 267] on button "Mark all items as in stock" at bounding box center [231, 266] width 12 height 12
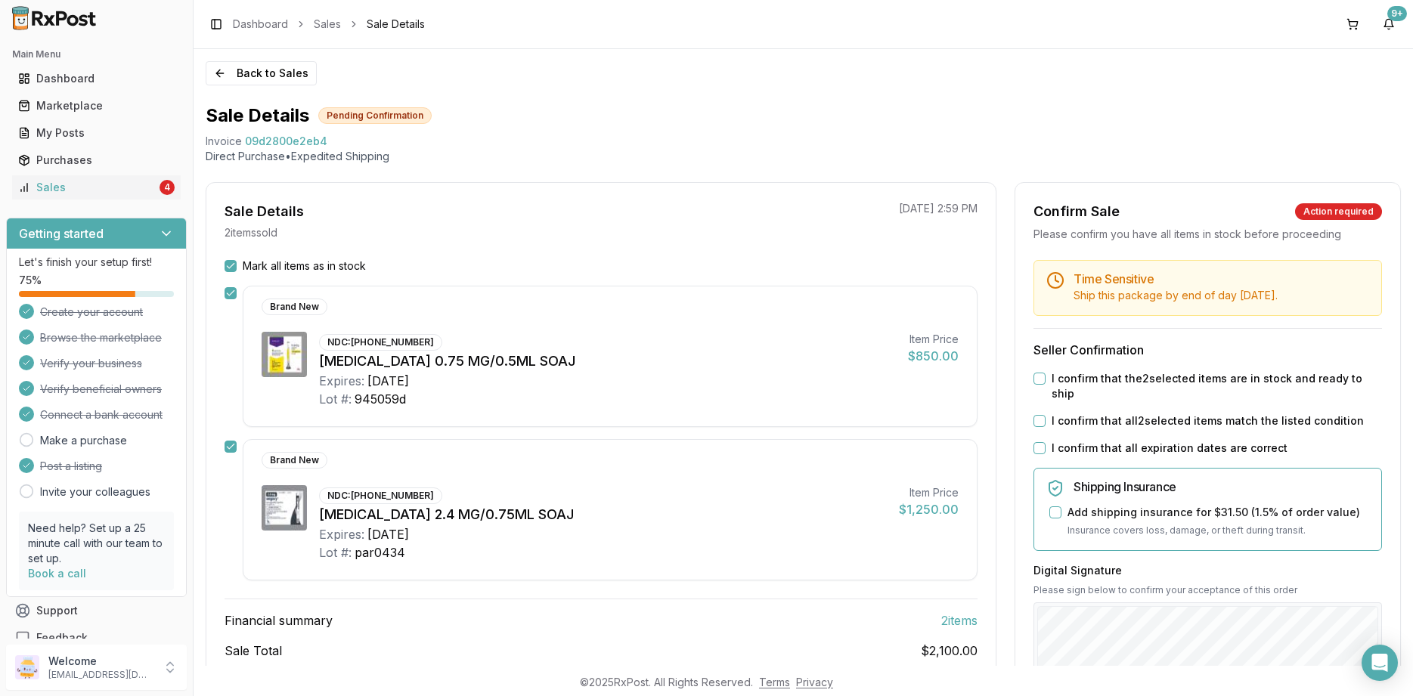
click at [1180, 441] on label "I confirm that all expiration dates are correct" at bounding box center [1170, 448] width 236 height 15
click at [1046, 442] on button "I confirm that all expiration dates are correct" at bounding box center [1040, 448] width 12 height 12
drag, startPoint x: 1179, startPoint y: 412, endPoint x: 1177, endPoint y: 394, distance: 18.3
click at [1179, 414] on label "I confirm that all 2 selected items match the listed condition" at bounding box center [1208, 421] width 312 height 15
click at [1046, 415] on button "I confirm that all 2 selected items match the listed condition" at bounding box center [1040, 421] width 12 height 12
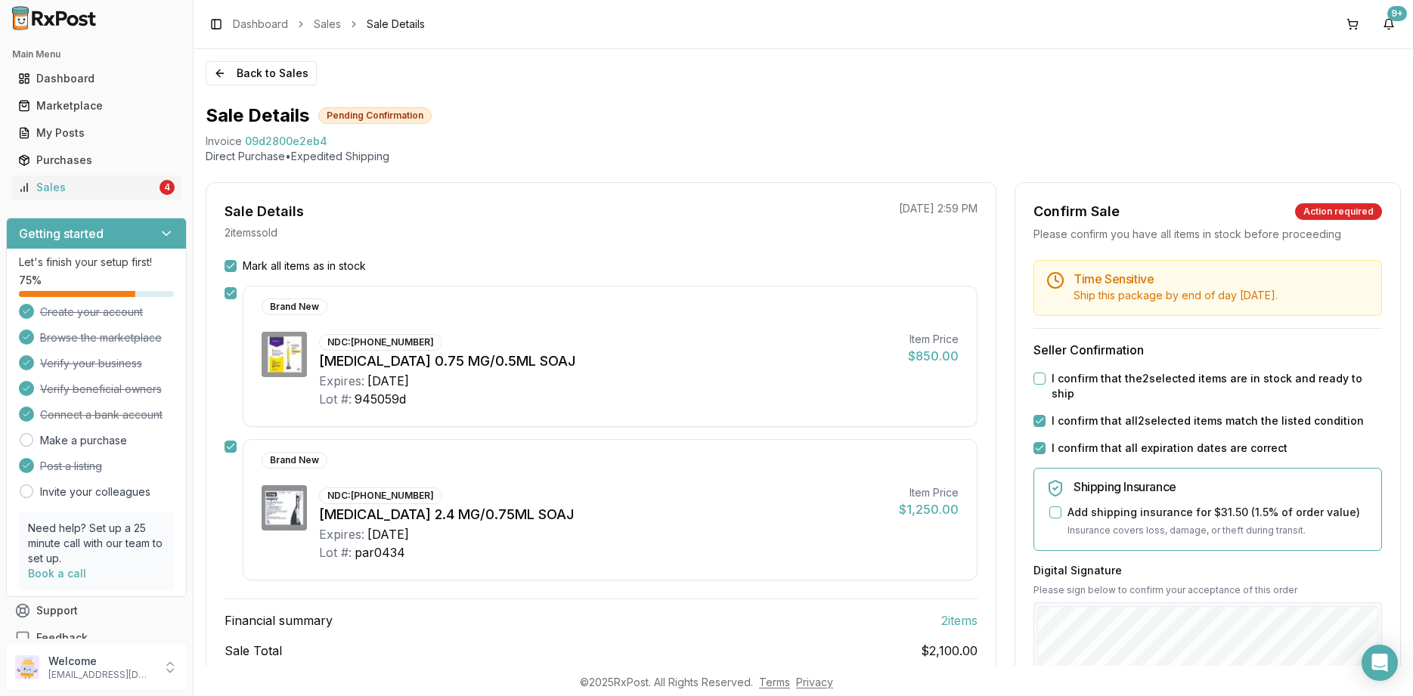
click at [1176, 388] on div "Time Sensitive Ship this package by end of day [DATE] . Seller Confirmation I c…" at bounding box center [1207, 587] width 385 height 654
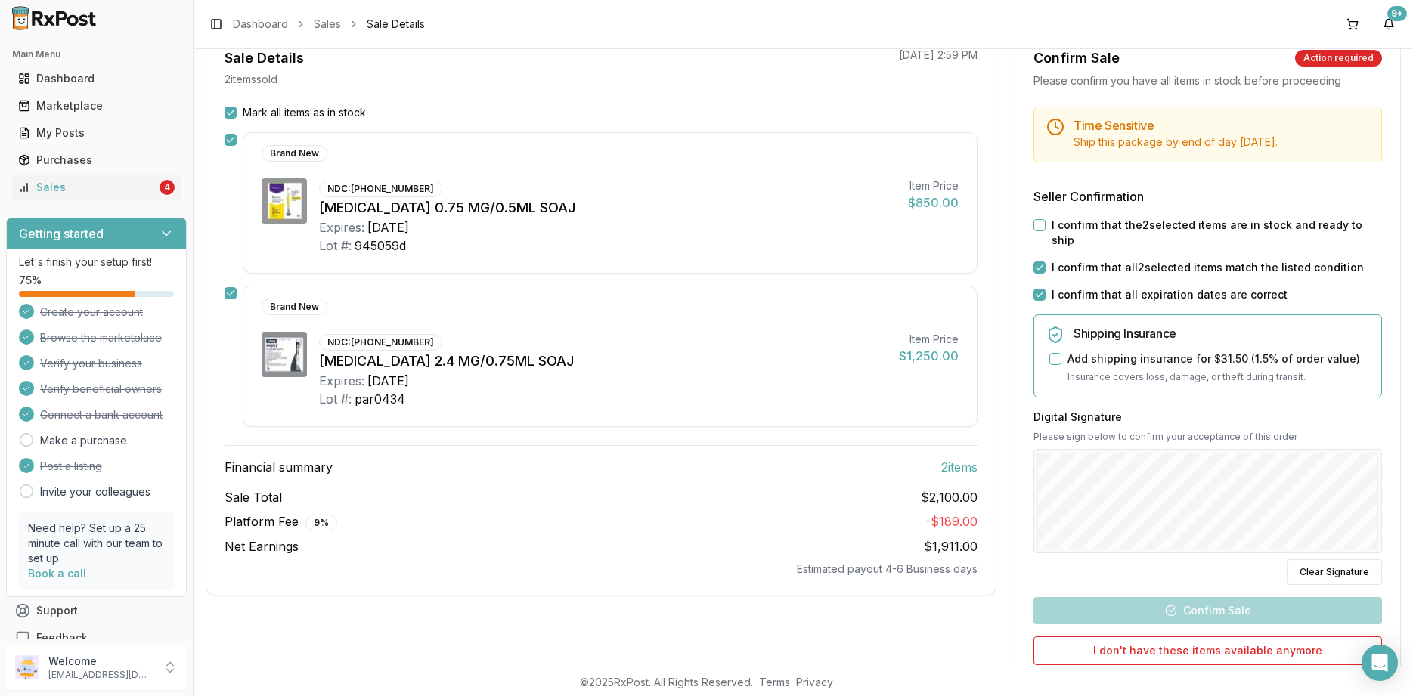
scroll to position [181, 0]
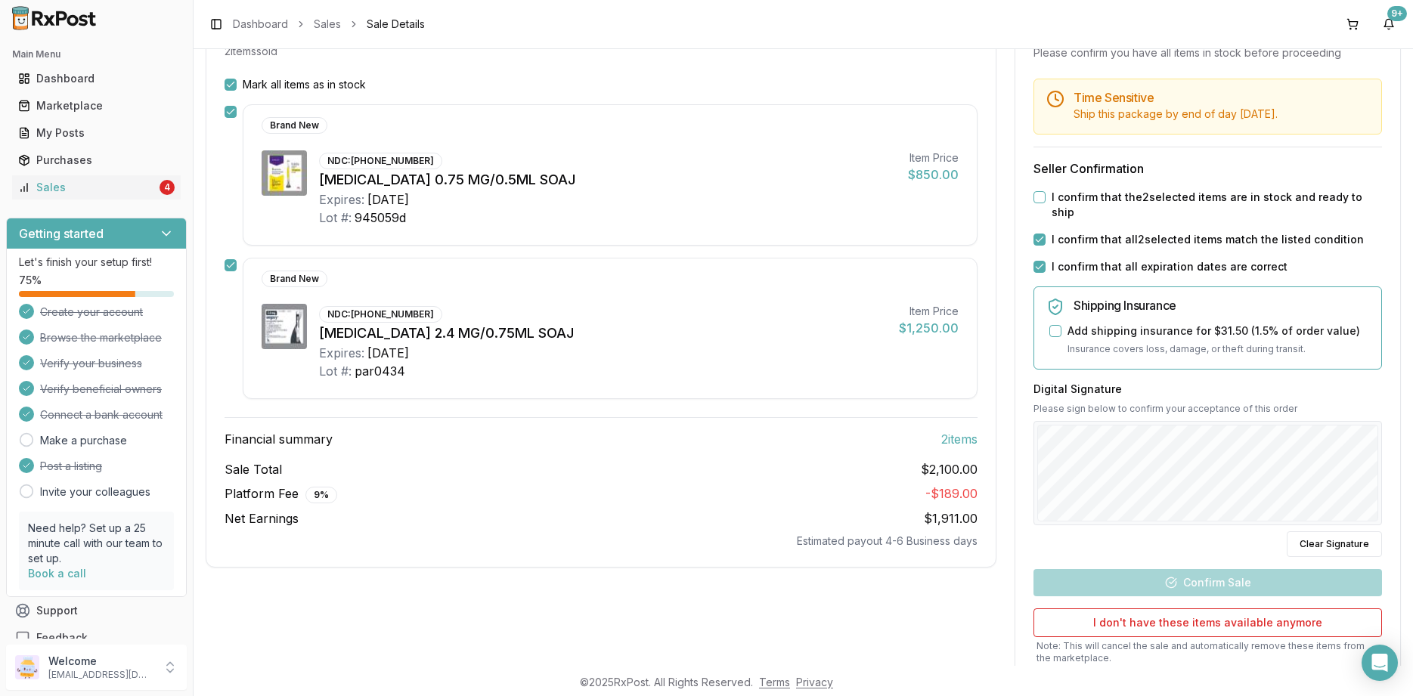
click at [1114, 195] on label "I confirm that the 2 selected items are in stock and ready to ship" at bounding box center [1217, 205] width 330 height 30
click at [1046, 195] on button "I confirm that the 2 selected items are in stock and ready to ship" at bounding box center [1040, 197] width 12 height 12
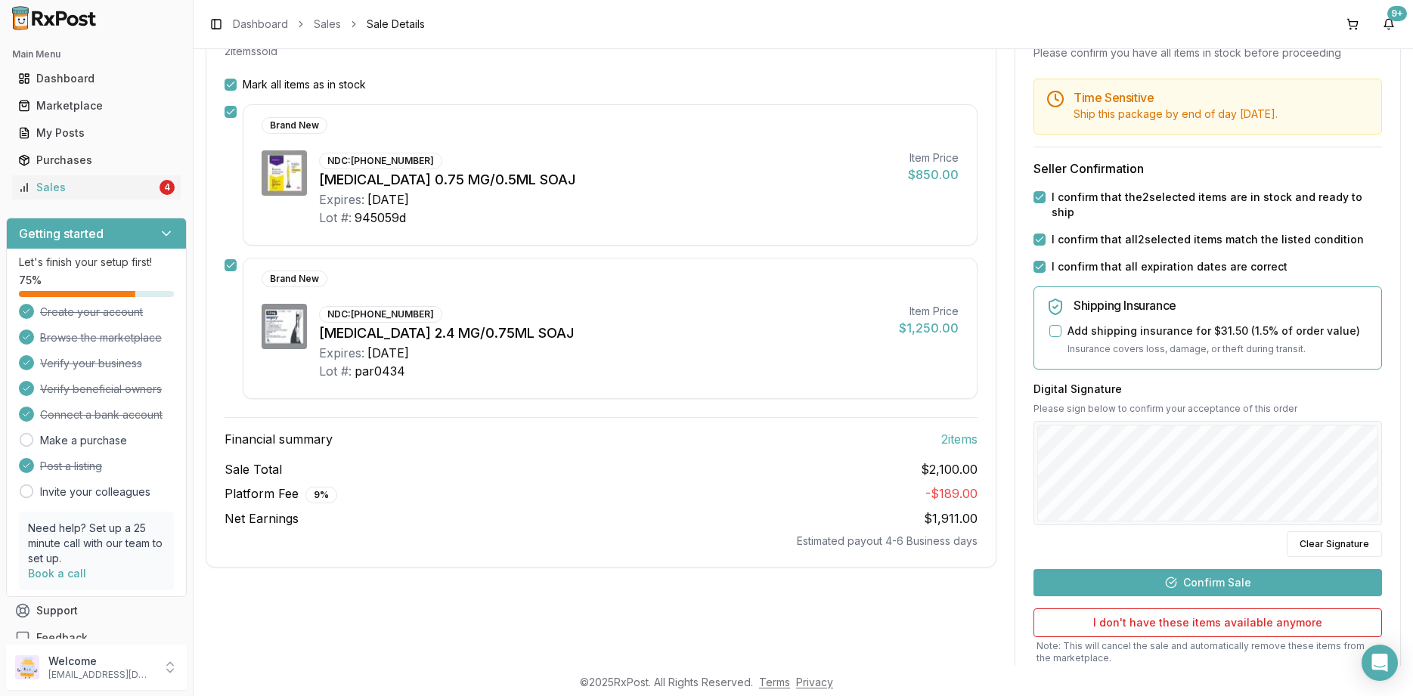
click at [1220, 569] on button "Confirm Sale" at bounding box center [1208, 582] width 349 height 27
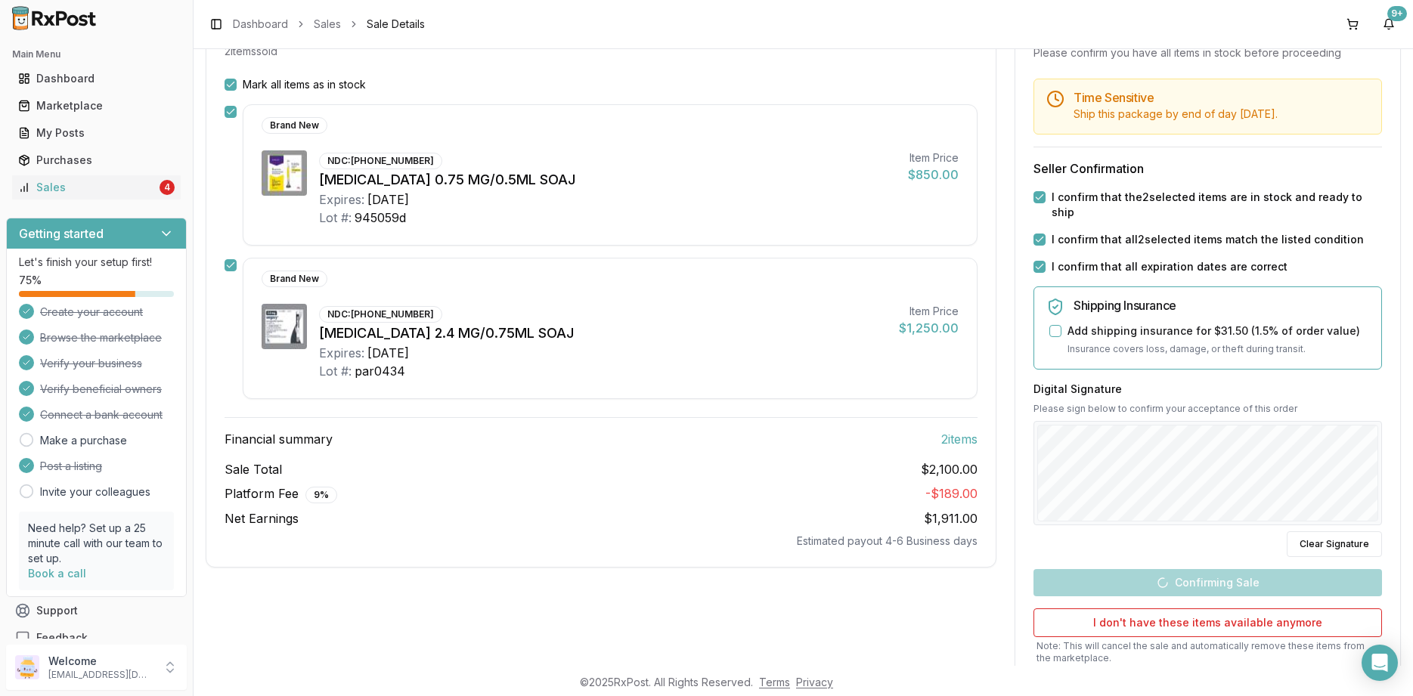
scroll to position [79, 0]
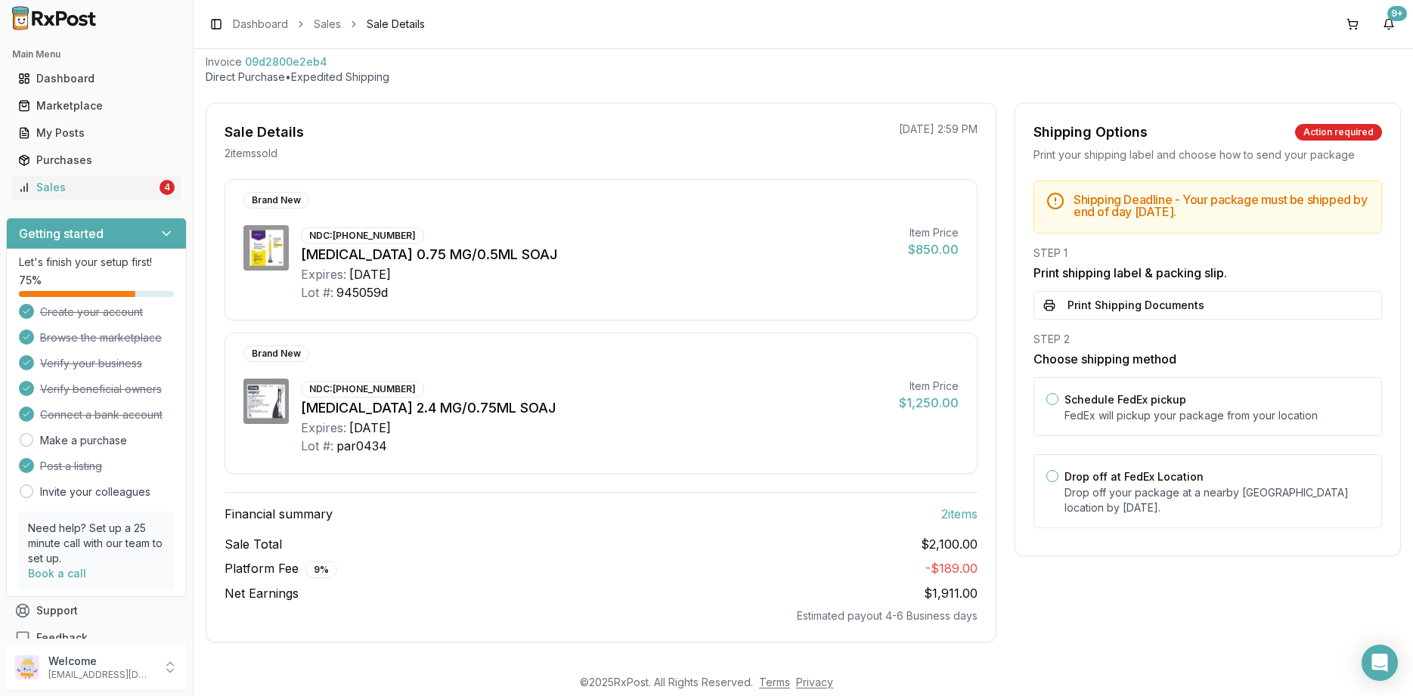
click at [335, 389] on div "NDC: [PHONE_NUMBER]" at bounding box center [362, 389] width 123 height 17
click at [1117, 474] on label "Drop off at FedEx Location" at bounding box center [1134, 476] width 139 height 13
click at [1059, 474] on button "Drop off at FedEx Location" at bounding box center [1052, 476] width 12 height 12
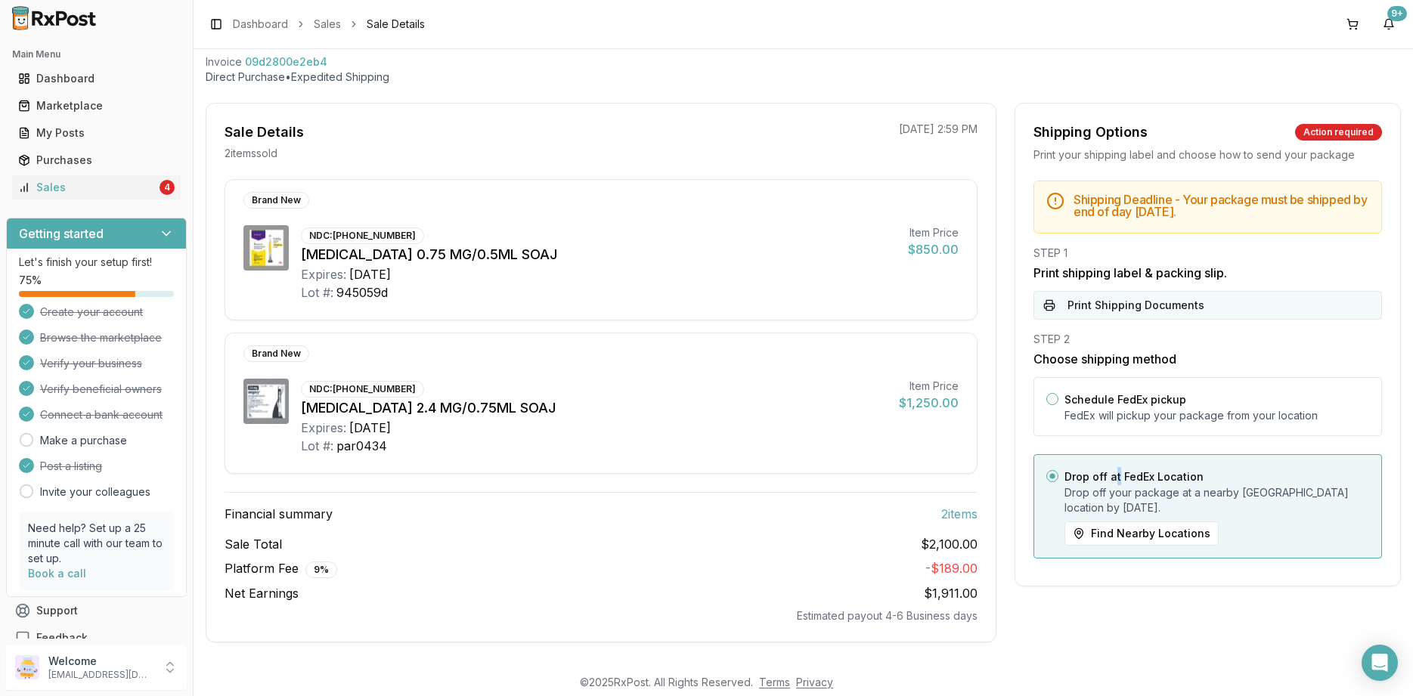
click at [1114, 296] on button "Print Shipping Documents" at bounding box center [1208, 305] width 349 height 29
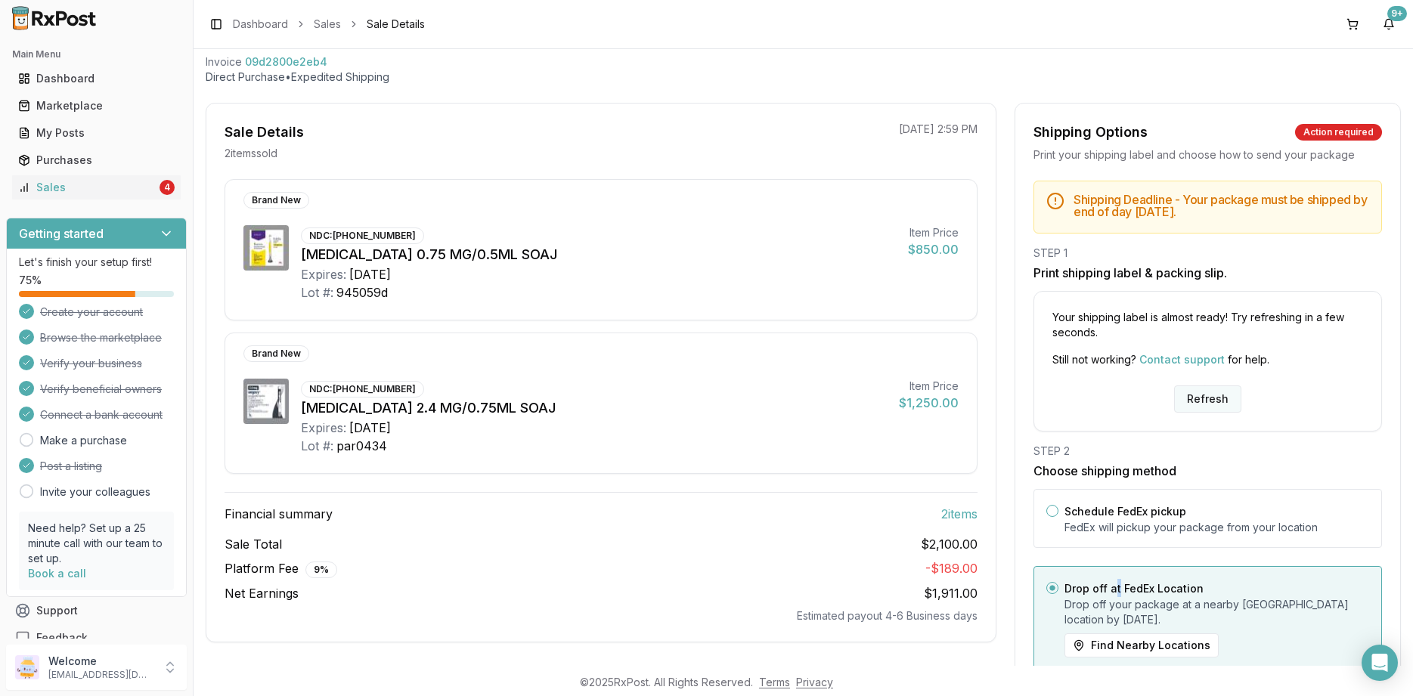
click at [1226, 394] on button "Refresh" at bounding box center [1207, 399] width 67 height 27
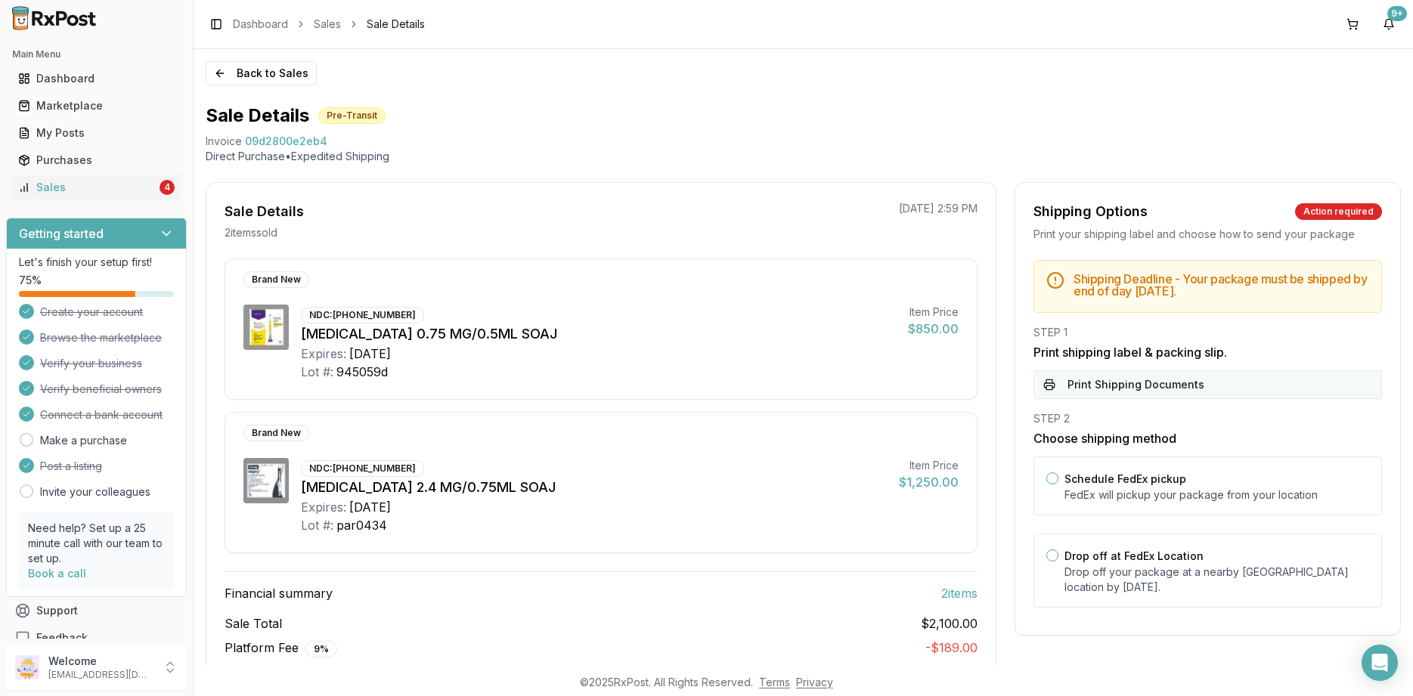
click at [1137, 379] on button "Print Shipping Documents" at bounding box center [1208, 384] width 349 height 29
click at [242, 82] on button "Back to Sales" at bounding box center [261, 73] width 111 height 24
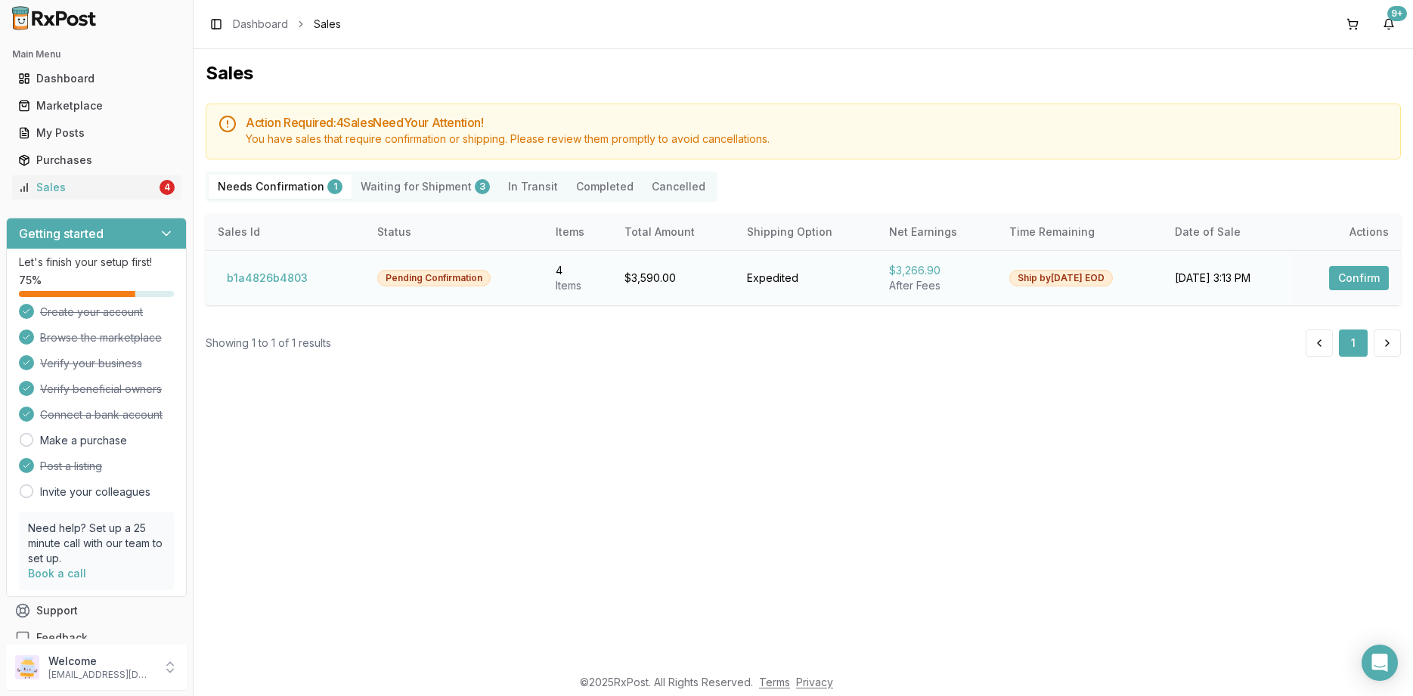
click at [1375, 277] on button "Confirm" at bounding box center [1359, 278] width 60 height 24
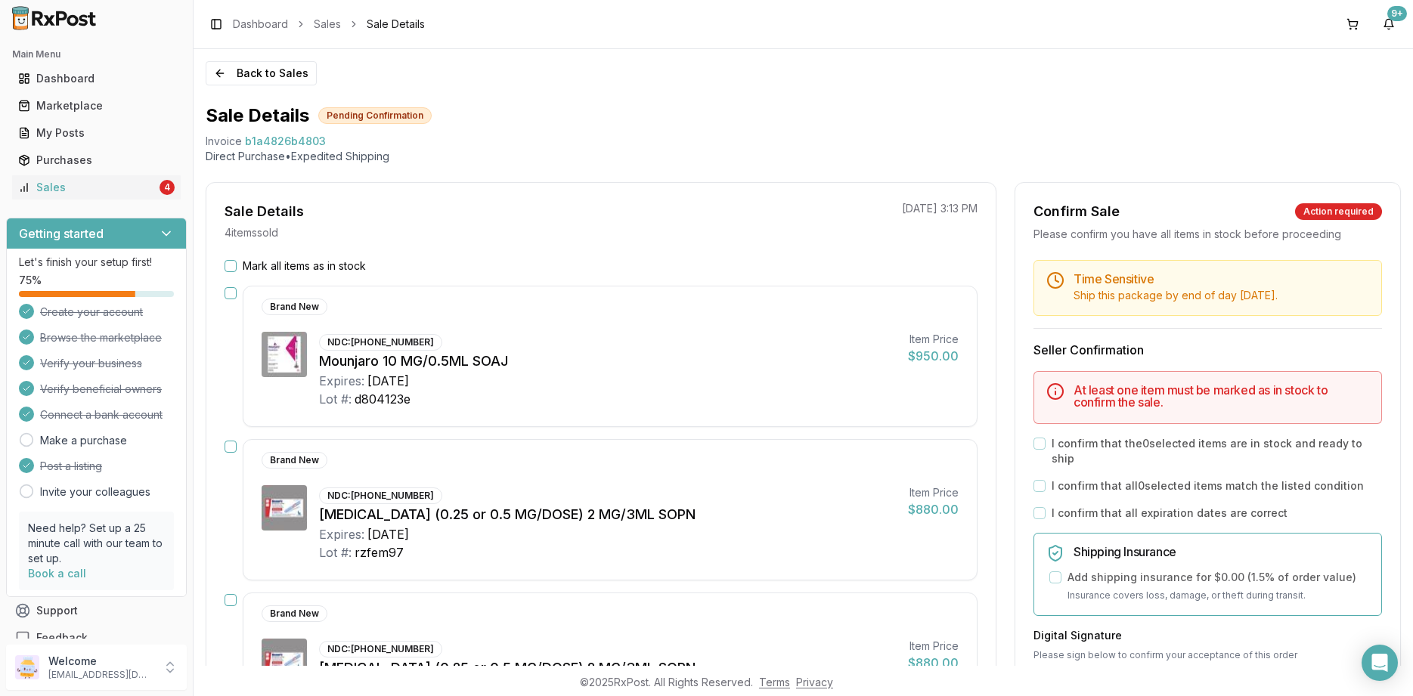
click at [370, 268] on div "Mark all items as in stock" at bounding box center [601, 266] width 753 height 15
click at [355, 265] on label "Mark all items as in stock" at bounding box center [304, 266] width 123 height 15
click at [237, 265] on button "Mark all items as in stock" at bounding box center [231, 266] width 12 height 12
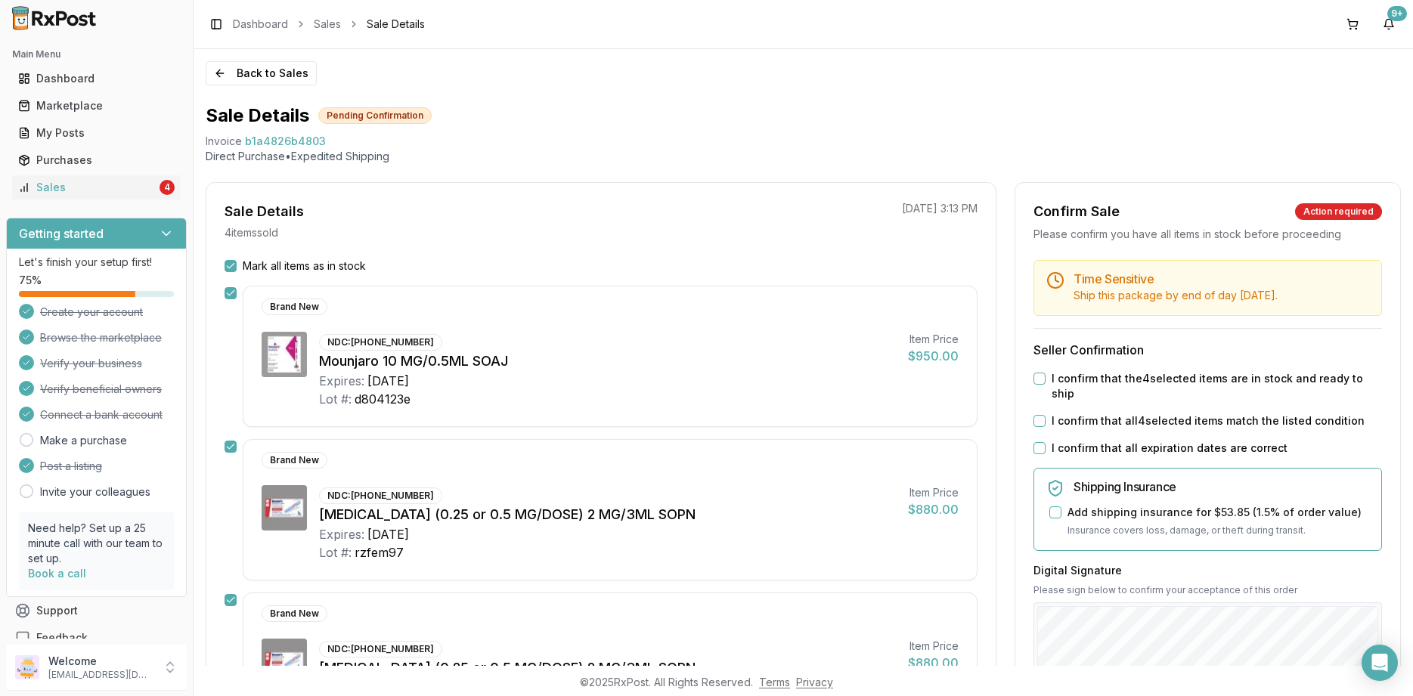
click at [1157, 441] on label "I confirm that all expiration dates are correct" at bounding box center [1170, 448] width 236 height 15
click at [1046, 442] on button "I confirm that all expiration dates are correct" at bounding box center [1040, 448] width 12 height 12
click at [1155, 414] on label "I confirm that all 4 selected items match the listed condition" at bounding box center [1208, 421] width 313 height 15
click at [1046, 415] on button "I confirm that all 4 selected items match the listed condition" at bounding box center [1040, 421] width 12 height 12
click at [1152, 386] on div "Time Sensitive Ship this package by end of day Thursday, August 14th . Seller C…" at bounding box center [1207, 587] width 385 height 654
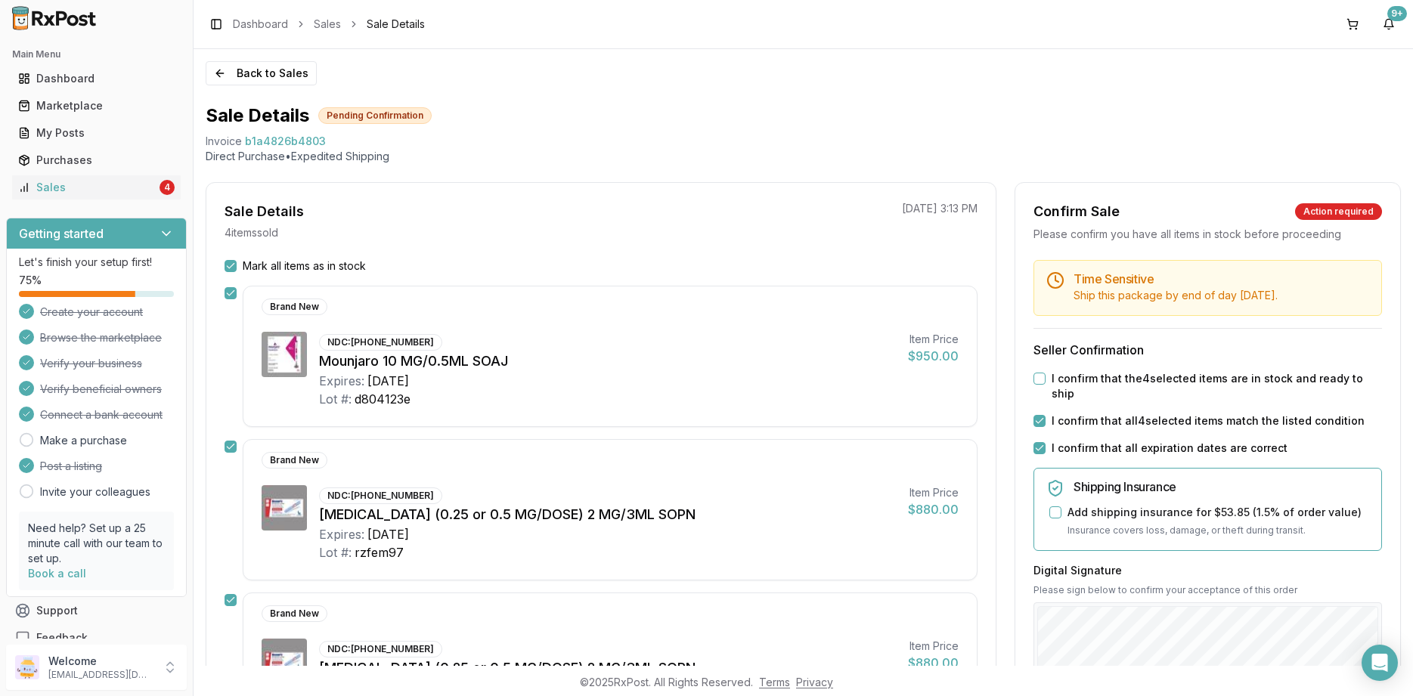
click at [1112, 381] on label "I confirm that the 4 selected items are in stock and ready to ship" at bounding box center [1217, 386] width 330 height 30
click at [1046, 381] on button "I confirm that the 4 selected items are in stock and ready to ship" at bounding box center [1040, 379] width 12 height 12
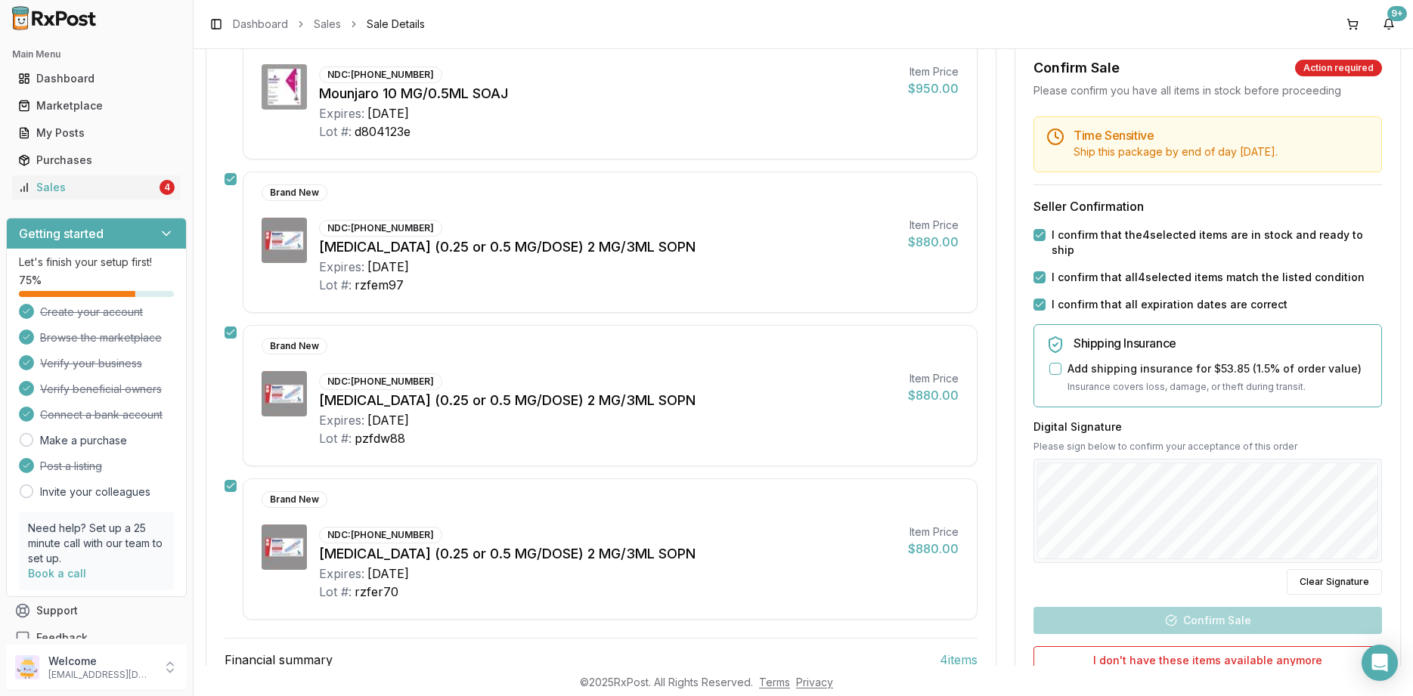
scroll to position [272, 0]
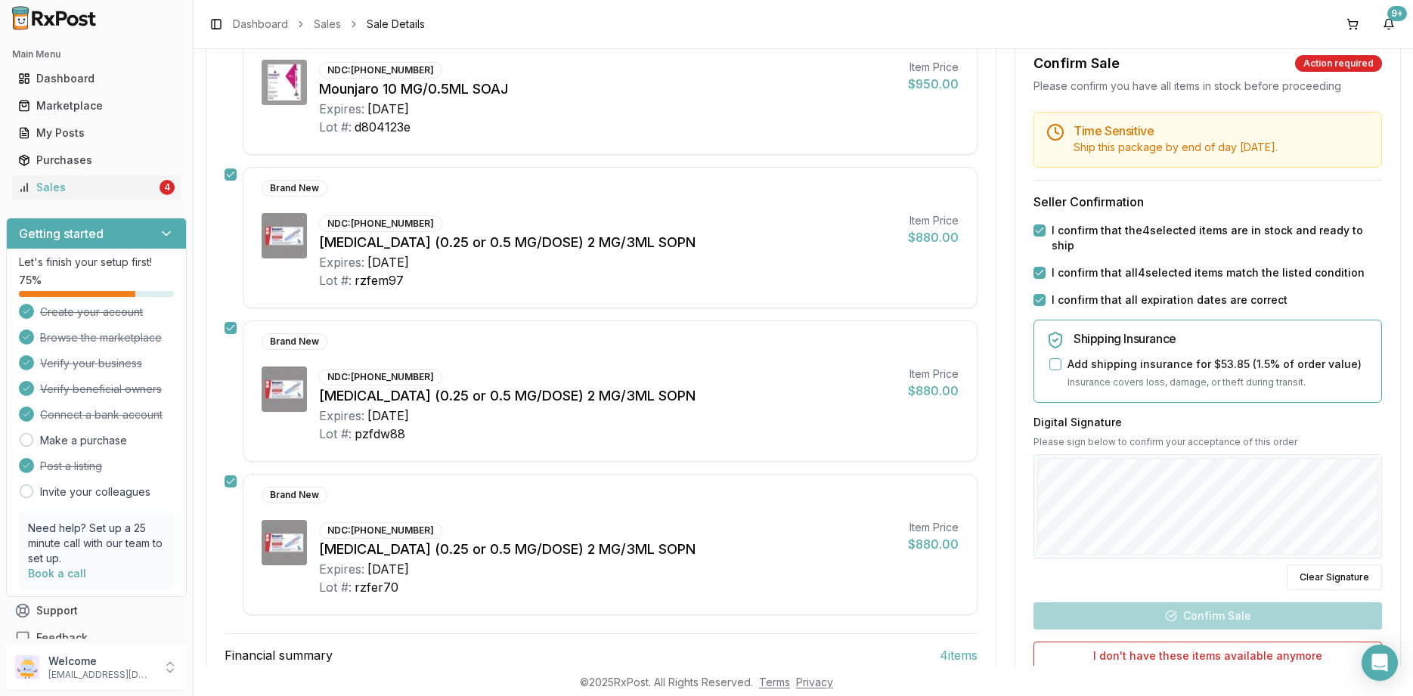
click at [1148, 564] on div "Digital Signature Please sign below to confirm your acceptance of this order Cl…" at bounding box center [1208, 501] width 349 height 175
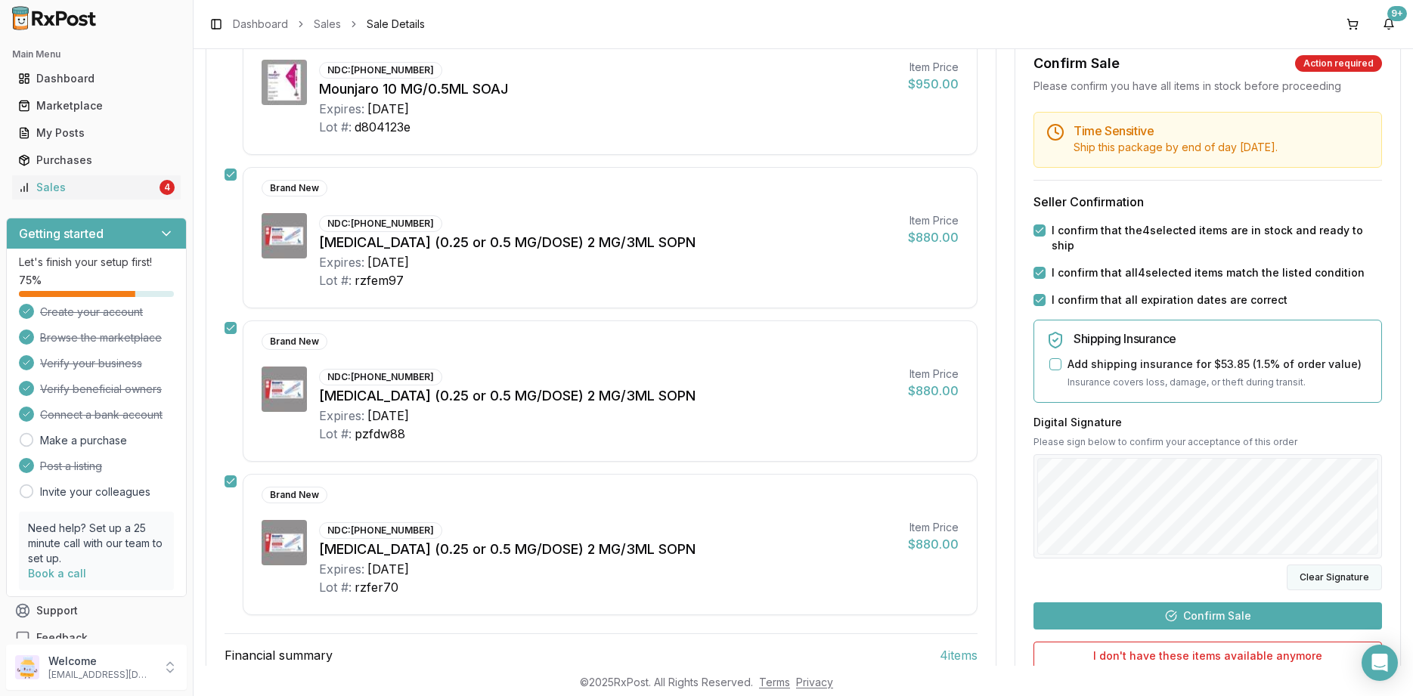
click at [1337, 568] on button "Clear Signature" at bounding box center [1334, 577] width 95 height 26
click at [1326, 578] on button "Clear Signature" at bounding box center [1334, 577] width 95 height 26
click at [1033, 535] on div "Time Sensitive Ship this package by end of day Thursday, August 14th . Seller C…" at bounding box center [1207, 439] width 385 height 654
click at [1267, 614] on button "Confirm Sale" at bounding box center [1208, 615] width 349 height 27
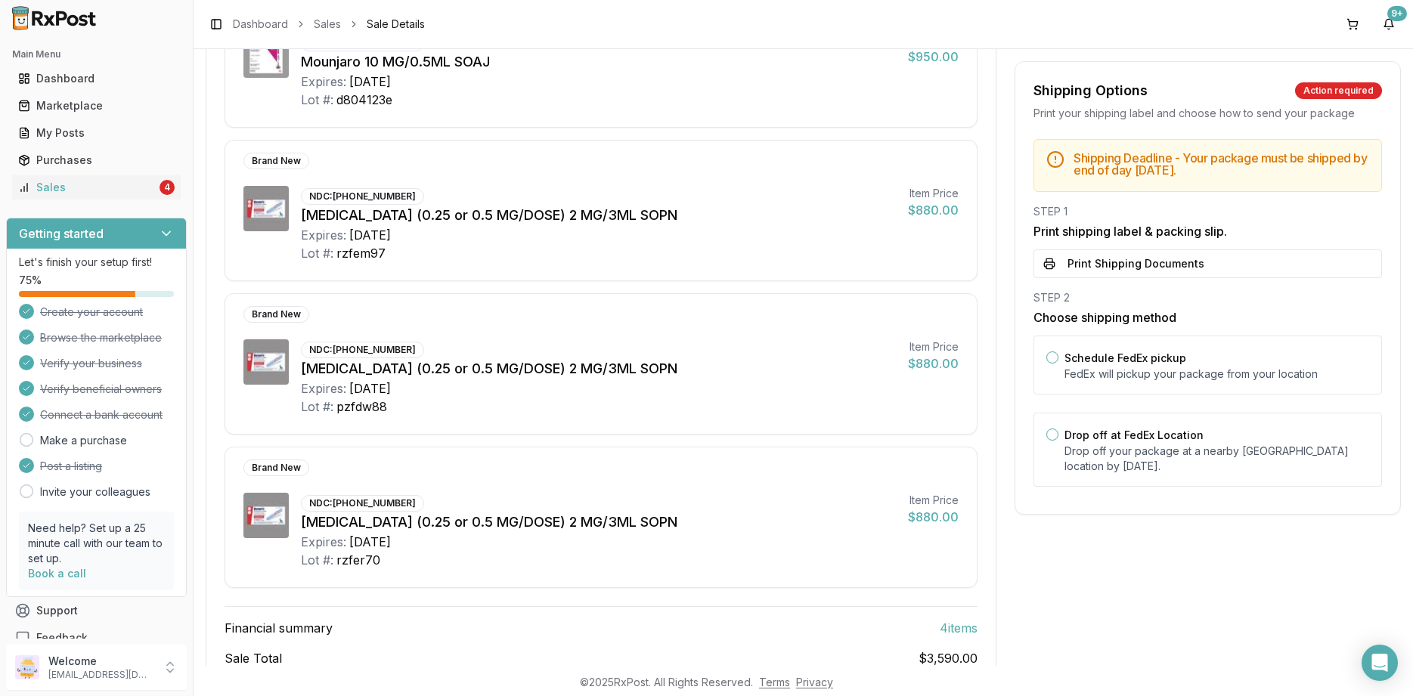
click at [1104, 462] on p "Drop off your package at a nearby FedEx location by August 14, 2025 ." at bounding box center [1217, 459] width 305 height 30
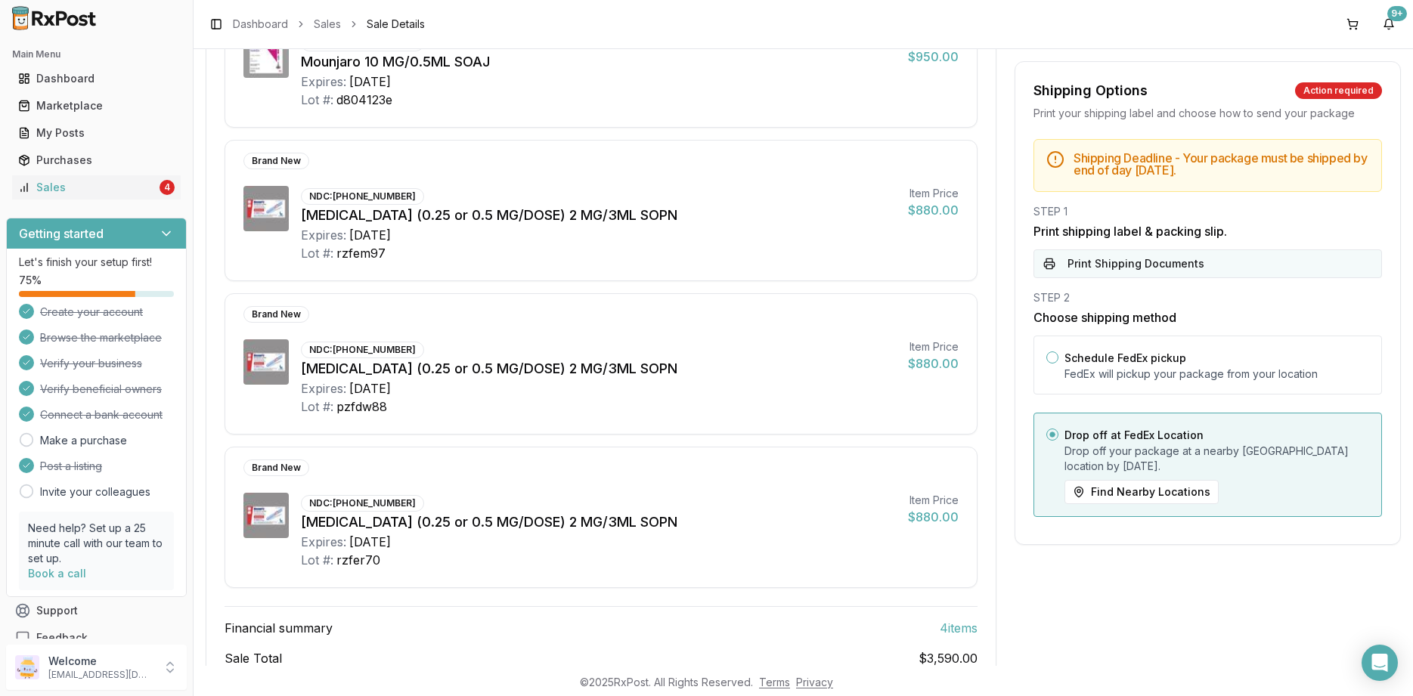
click at [1088, 258] on button "Print Shipping Documents" at bounding box center [1208, 264] width 349 height 29
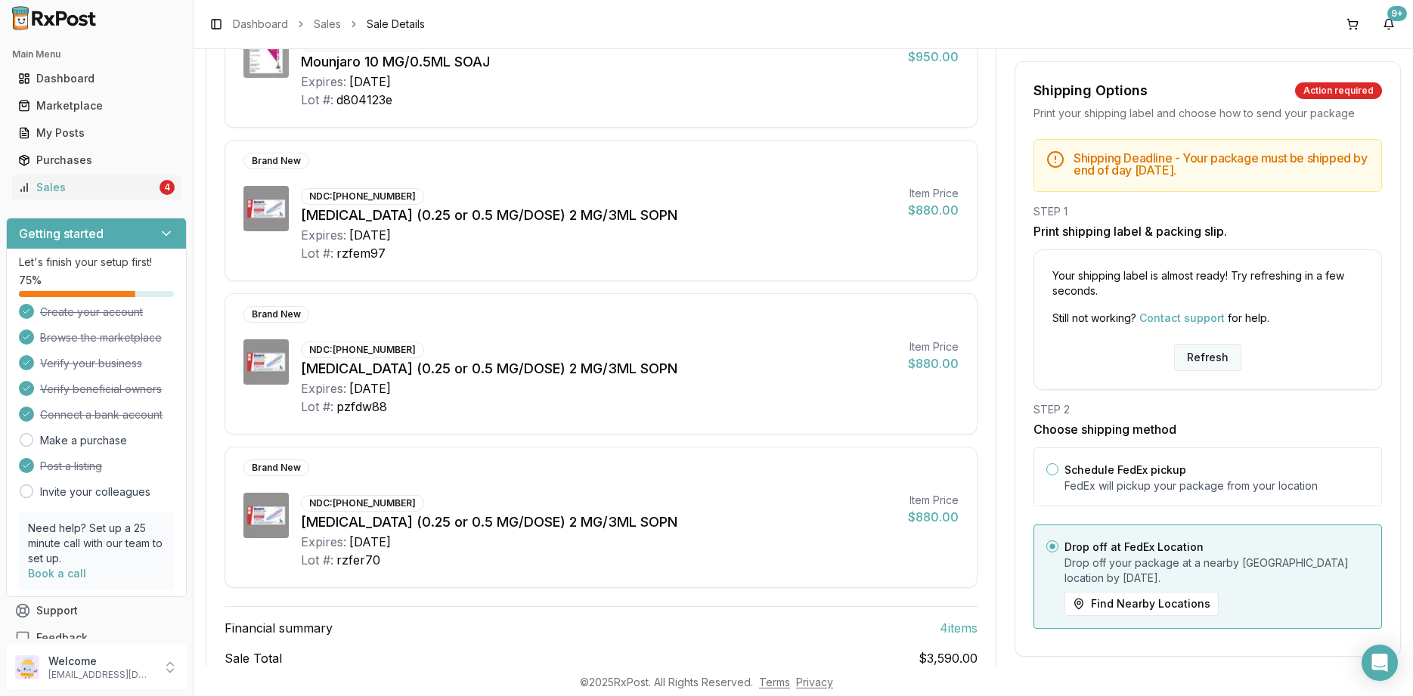
click at [1202, 358] on button "Refresh" at bounding box center [1207, 357] width 67 height 27
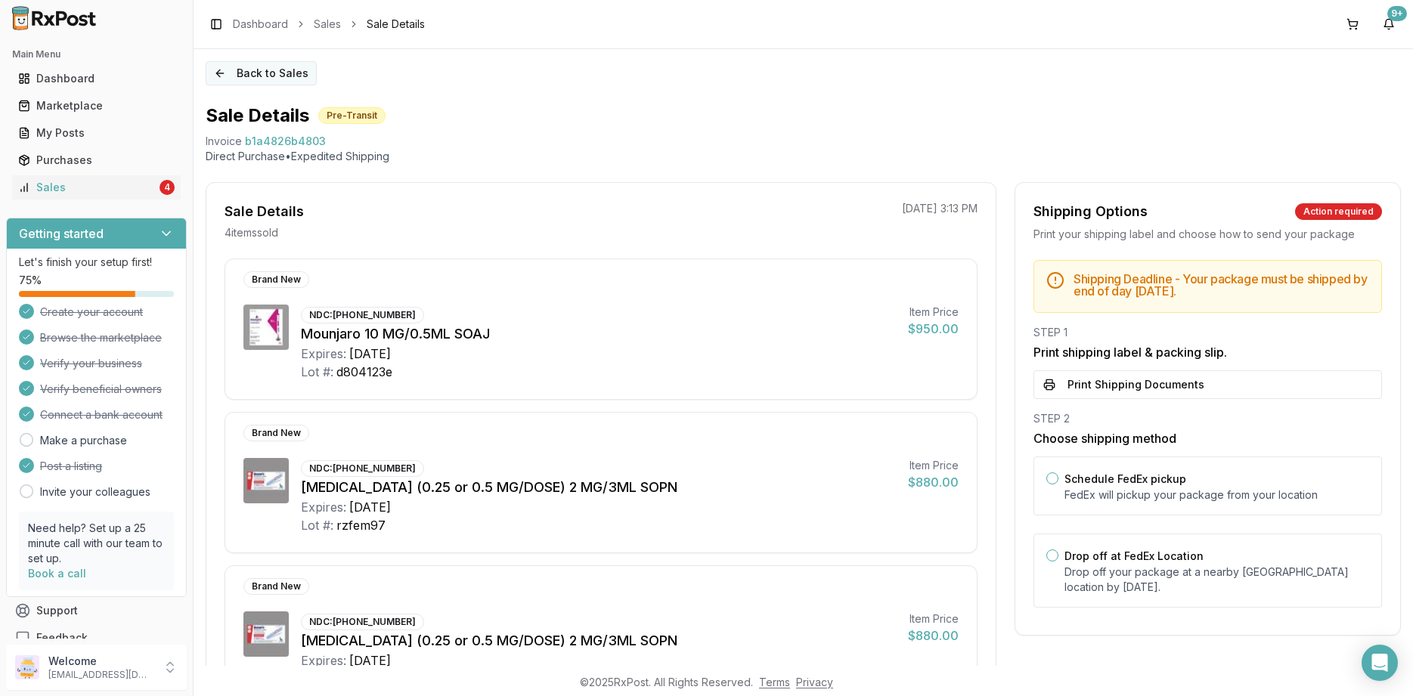
click at [253, 68] on button "Back to Sales" at bounding box center [261, 73] width 111 height 24
